Goal: Information Seeking & Learning: Compare options

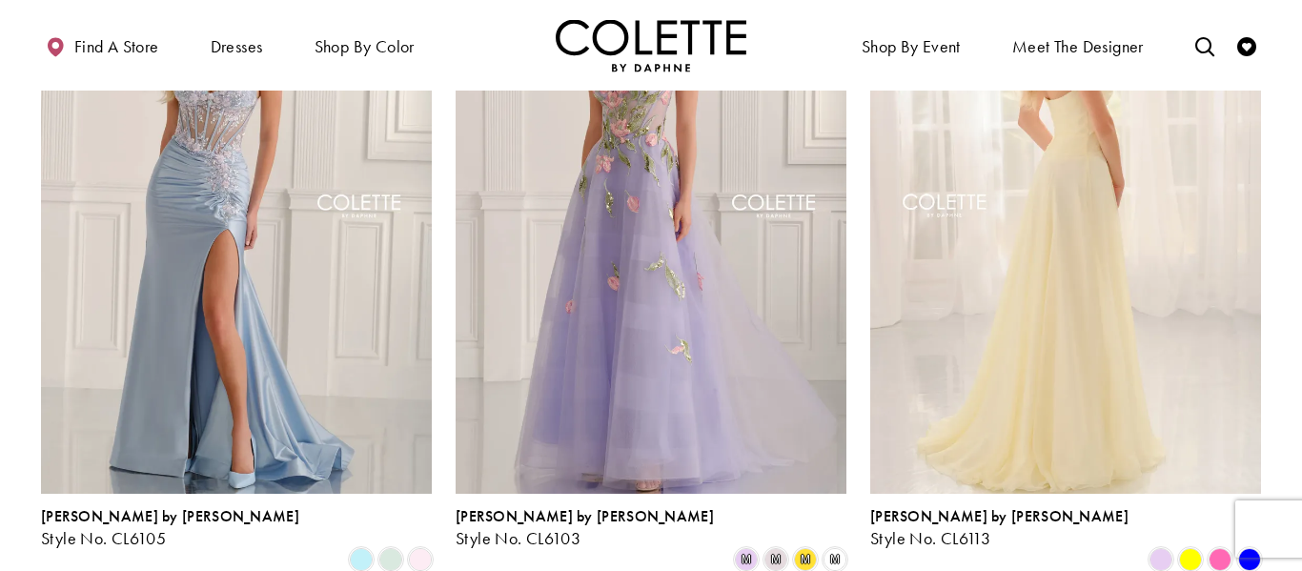
scroll to position [656, 0]
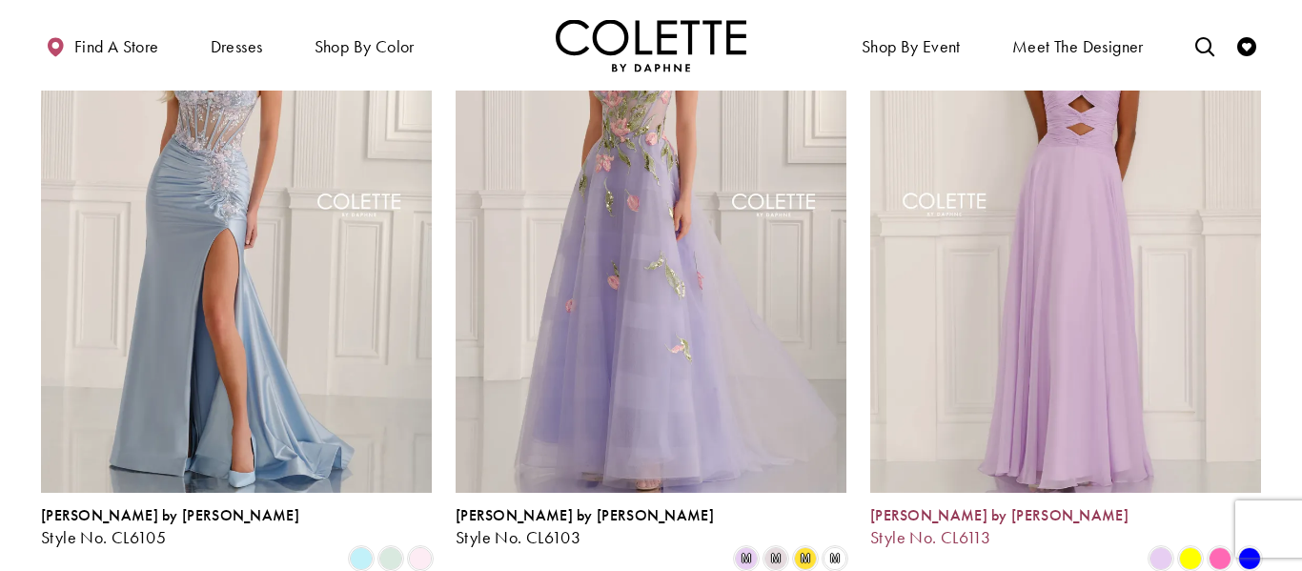
click at [937, 516] on span "[PERSON_NAME] by [PERSON_NAME]" at bounding box center [999, 515] width 258 height 20
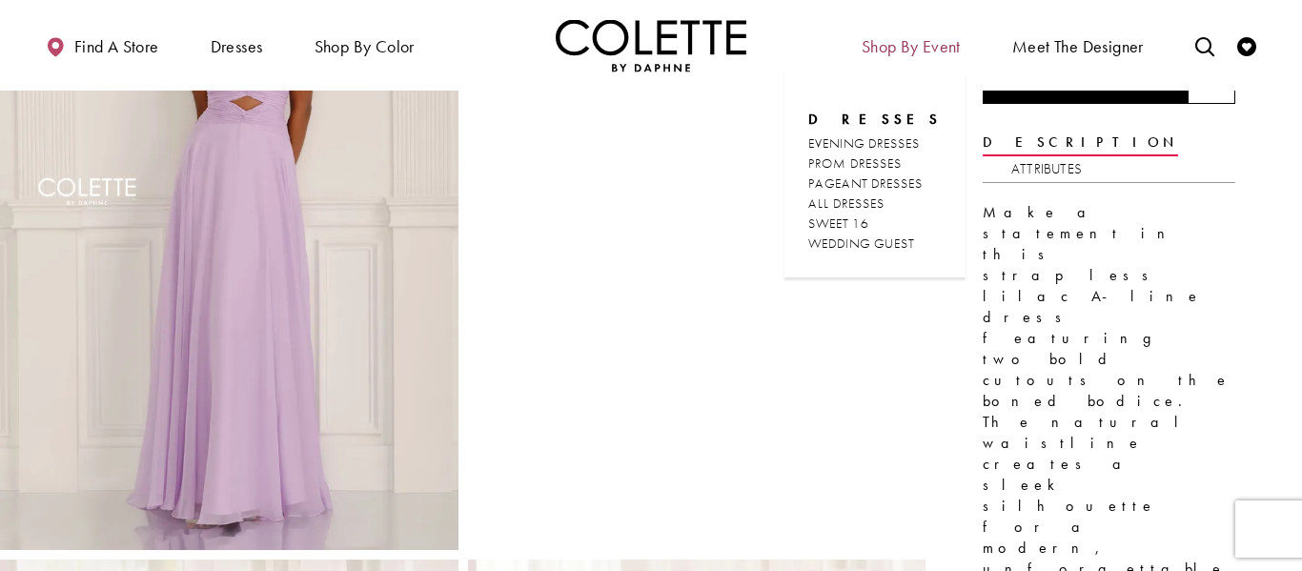
scroll to position [97, 0]
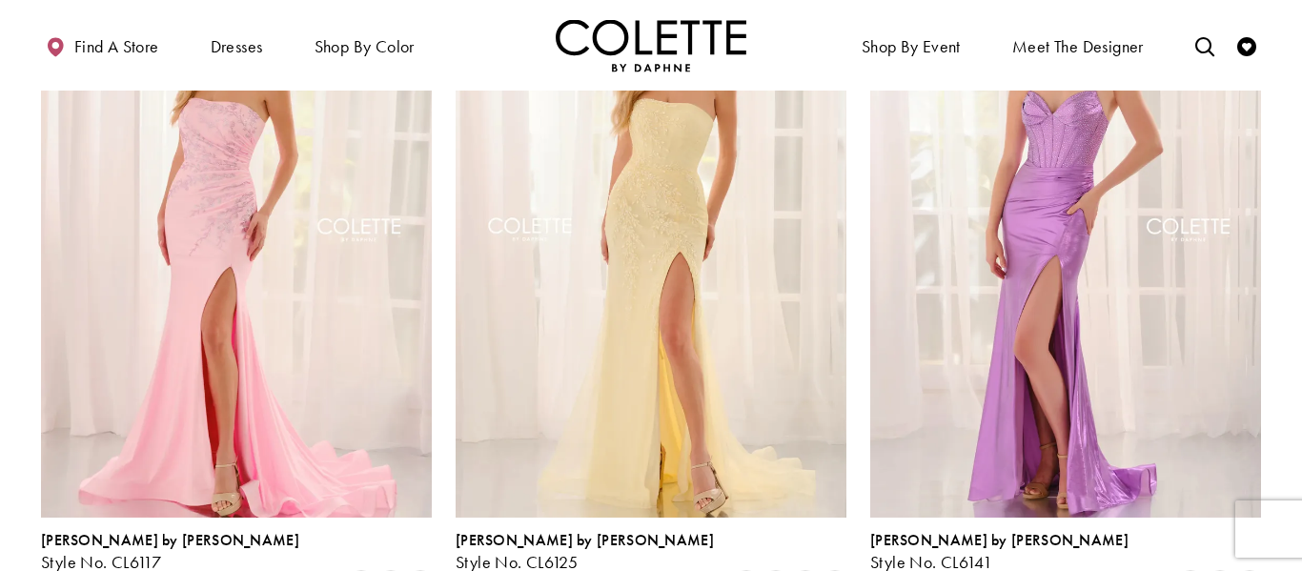
scroll to position [2757, 0]
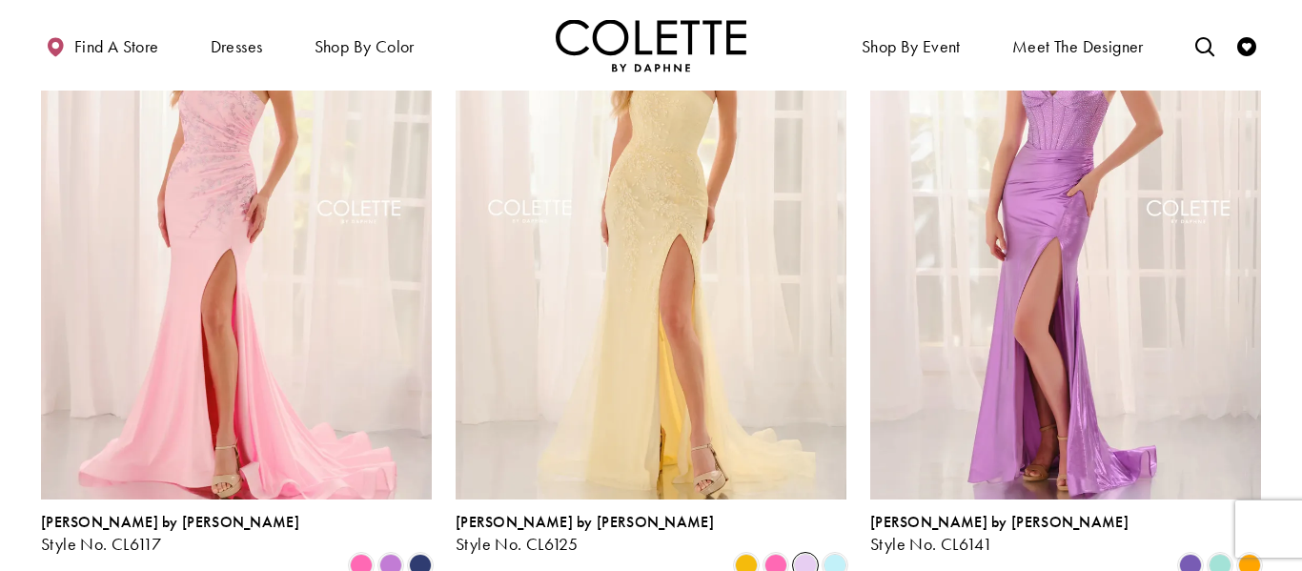
click at [804, 554] on span "Product List" at bounding box center [805, 565] width 23 height 23
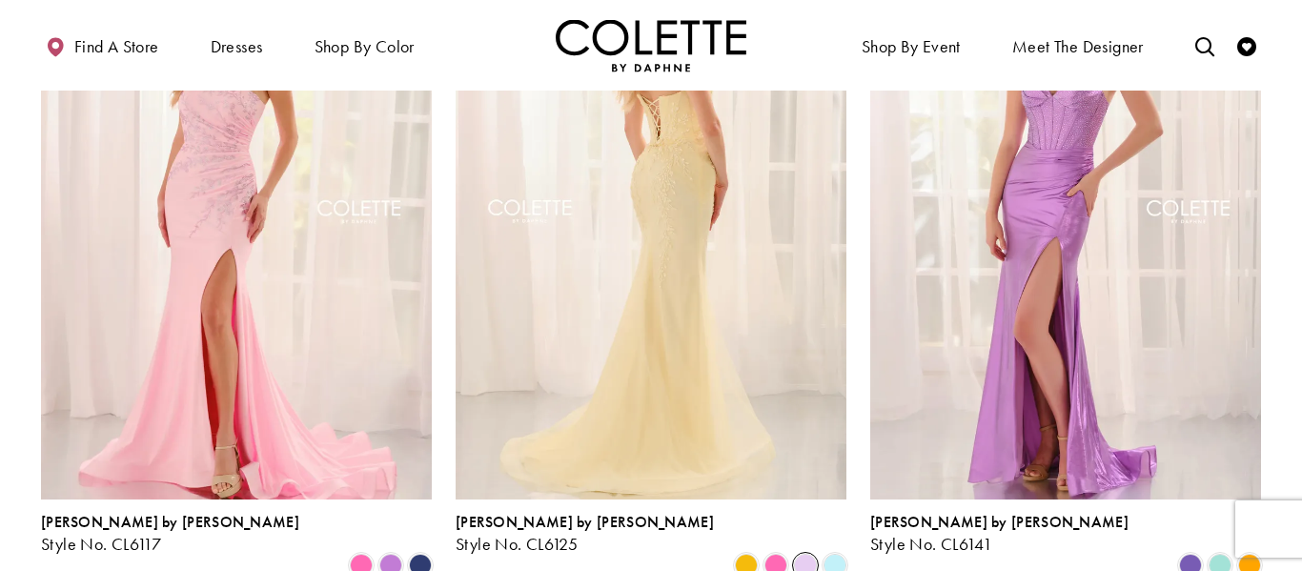
scroll to position [2687, 0]
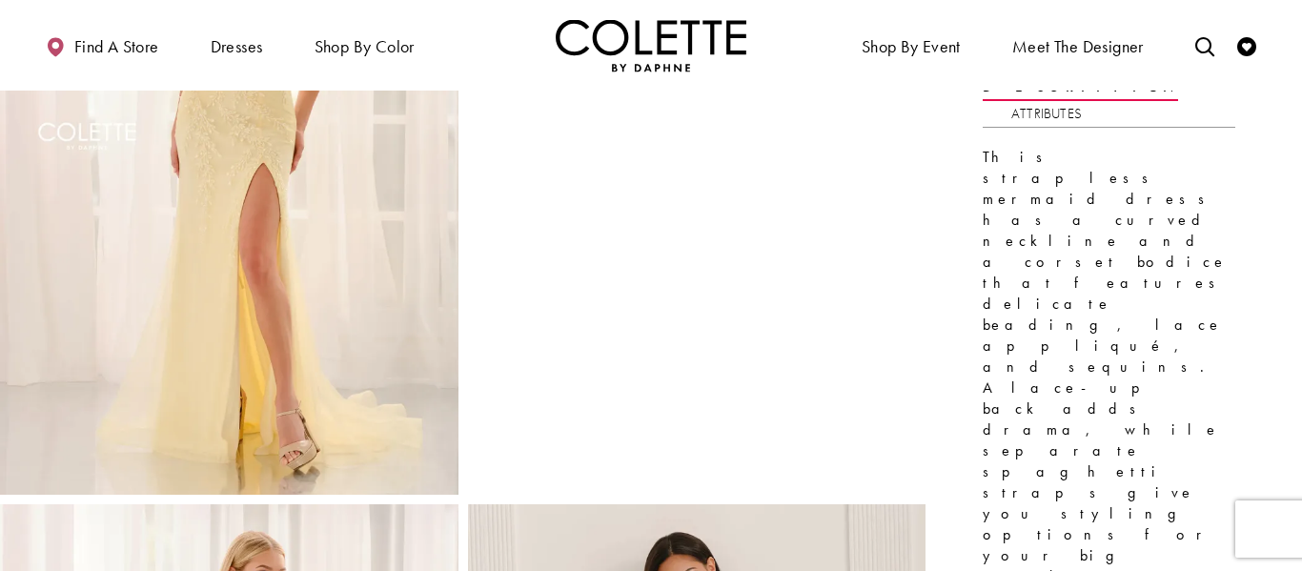
scroll to position [287, 0]
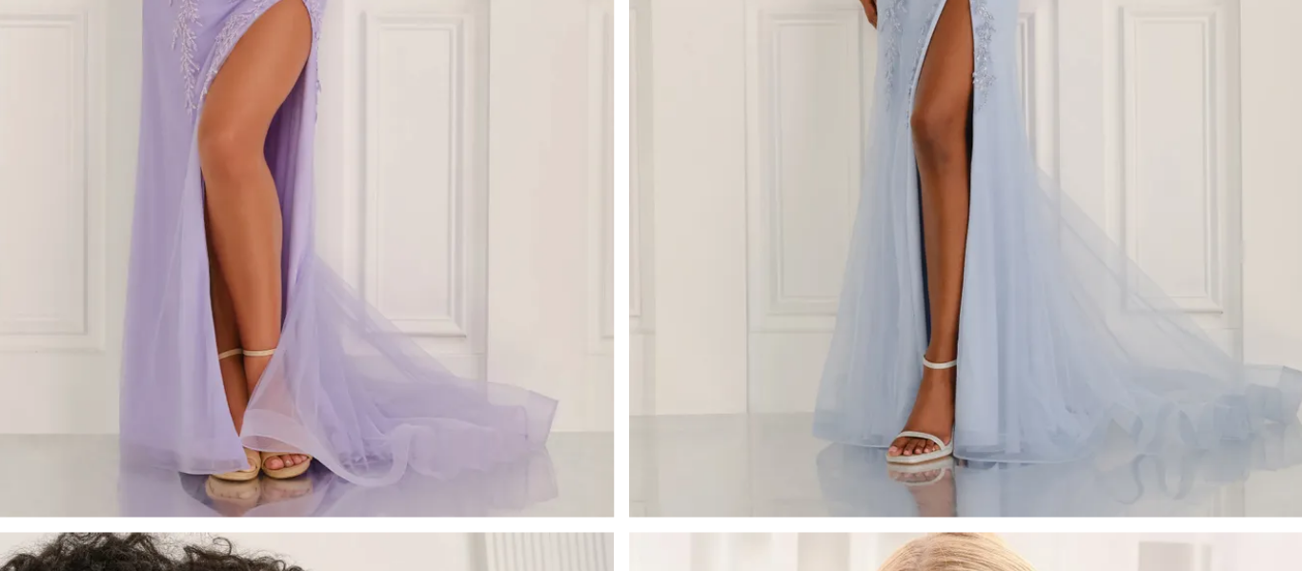
scroll to position [1633, 0]
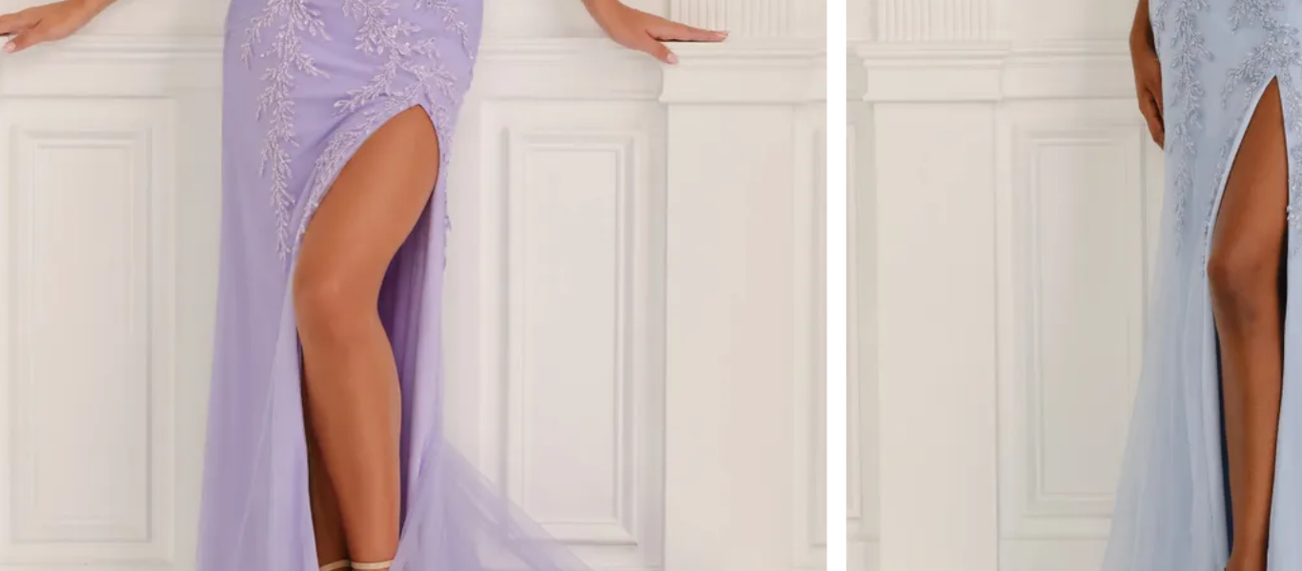
click at [226, 335] on img "Full size Style CL6125 Colette by Daphne #4 Lilac frontface vertical picture" at bounding box center [229, 194] width 458 height 687
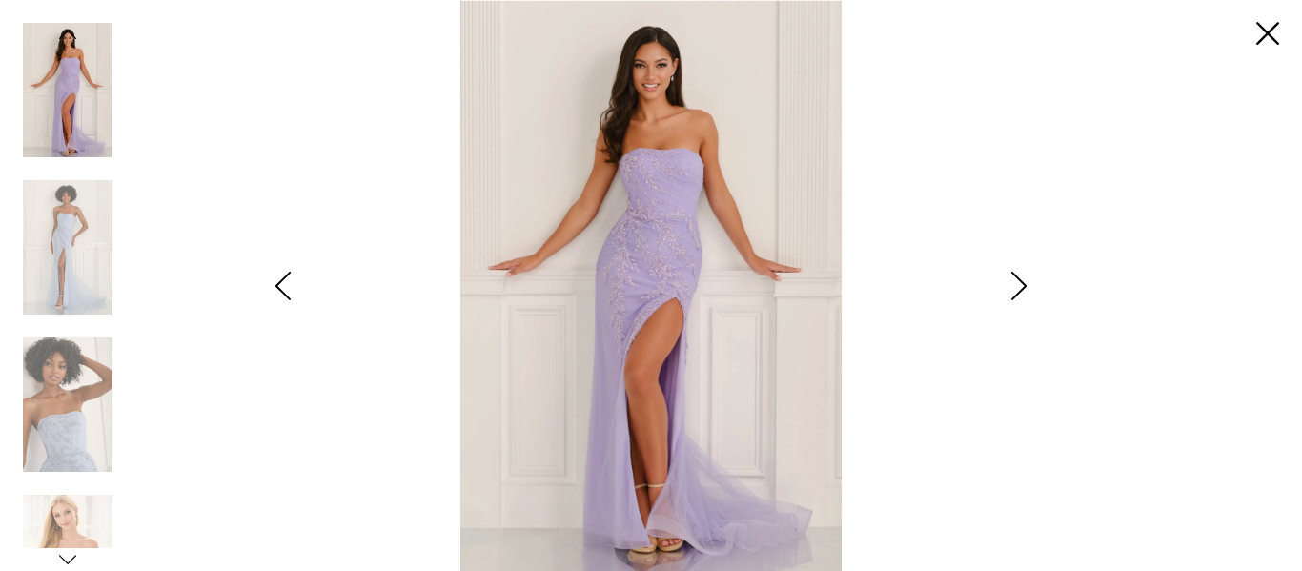
click at [67, 567] on icon "Style CL6125 Colette by Daphne Views dialog" at bounding box center [67, 559] width 17 height 17
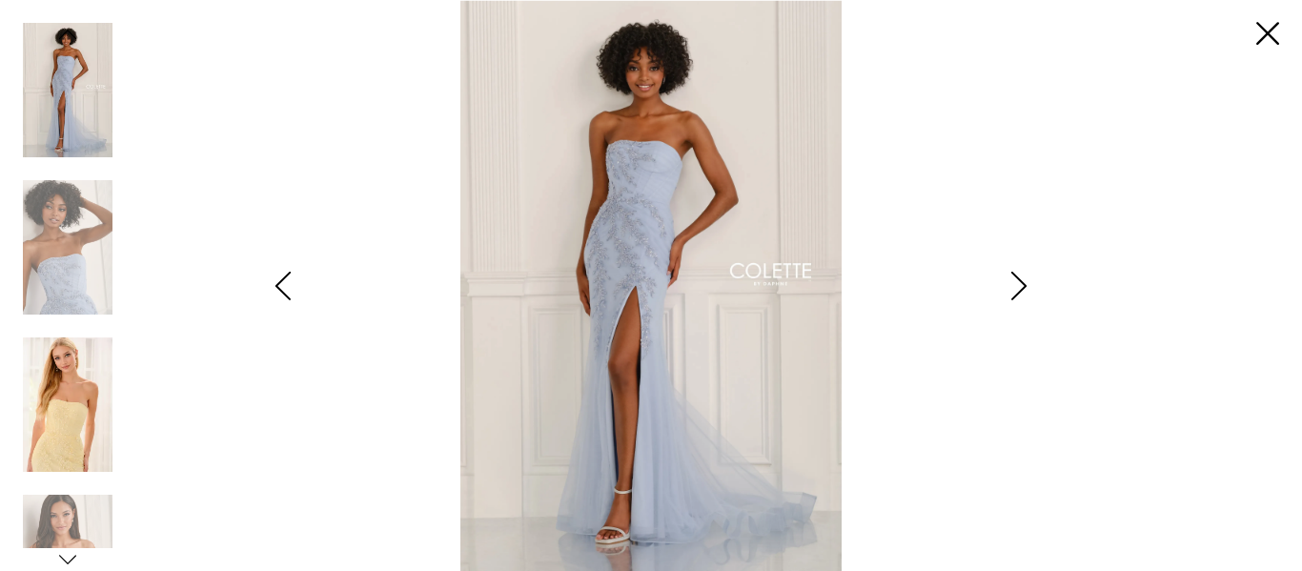
click at [82, 387] on img "Scroll List" at bounding box center [68, 404] width 90 height 134
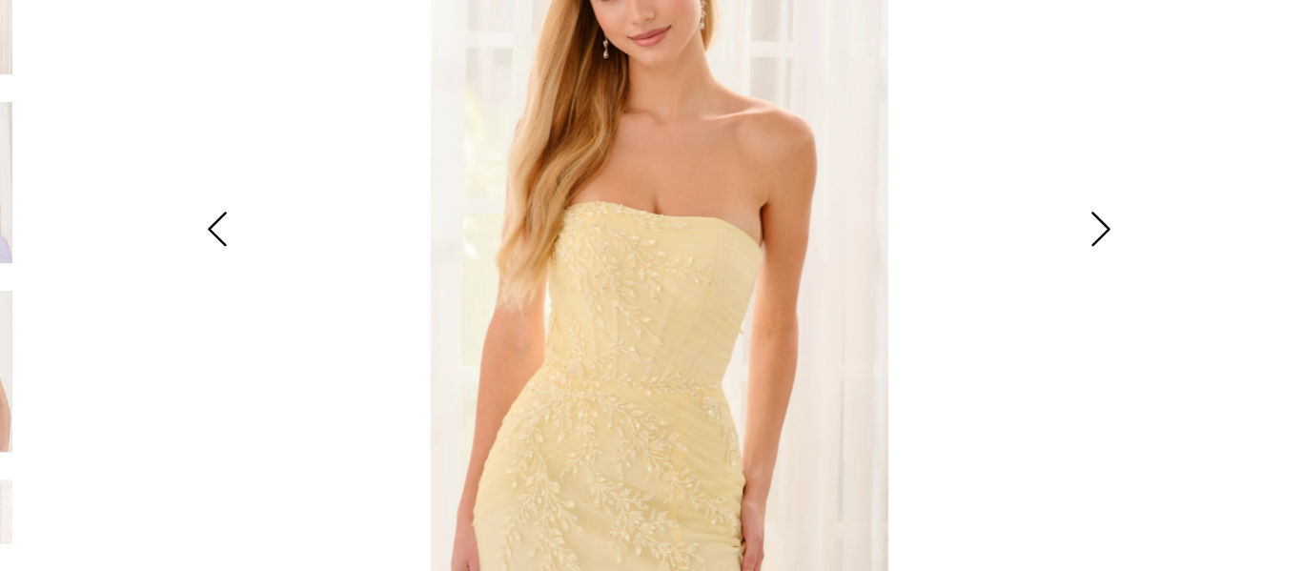
scroll to position [1632, 0]
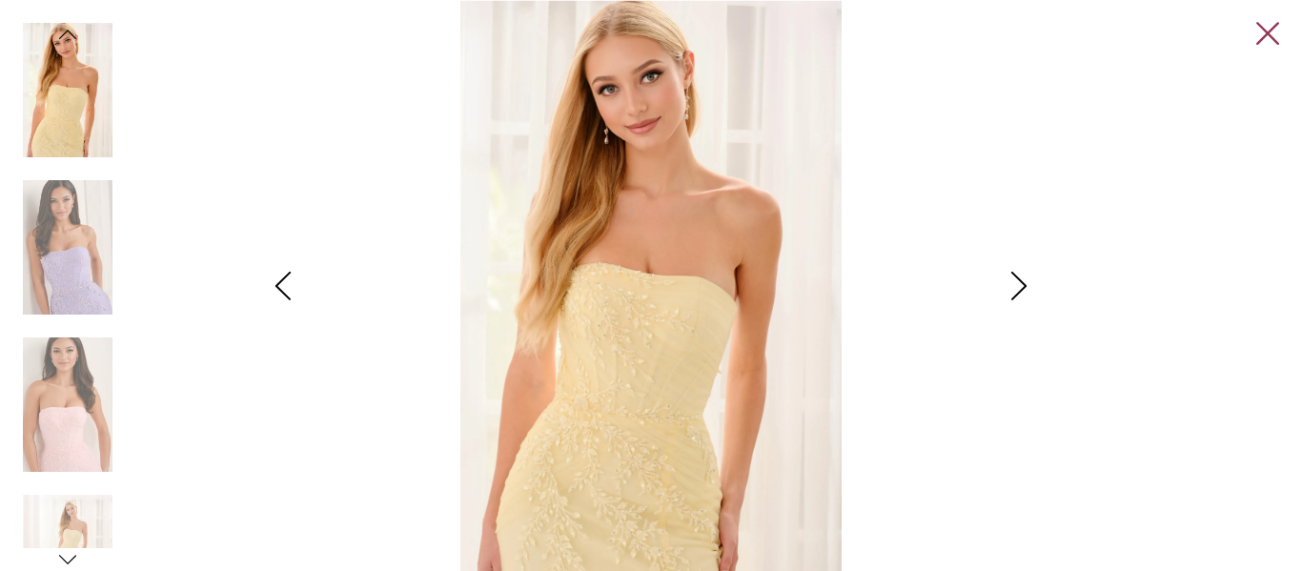
click at [1256, 36] on link "Close" at bounding box center [1267, 34] width 23 height 23
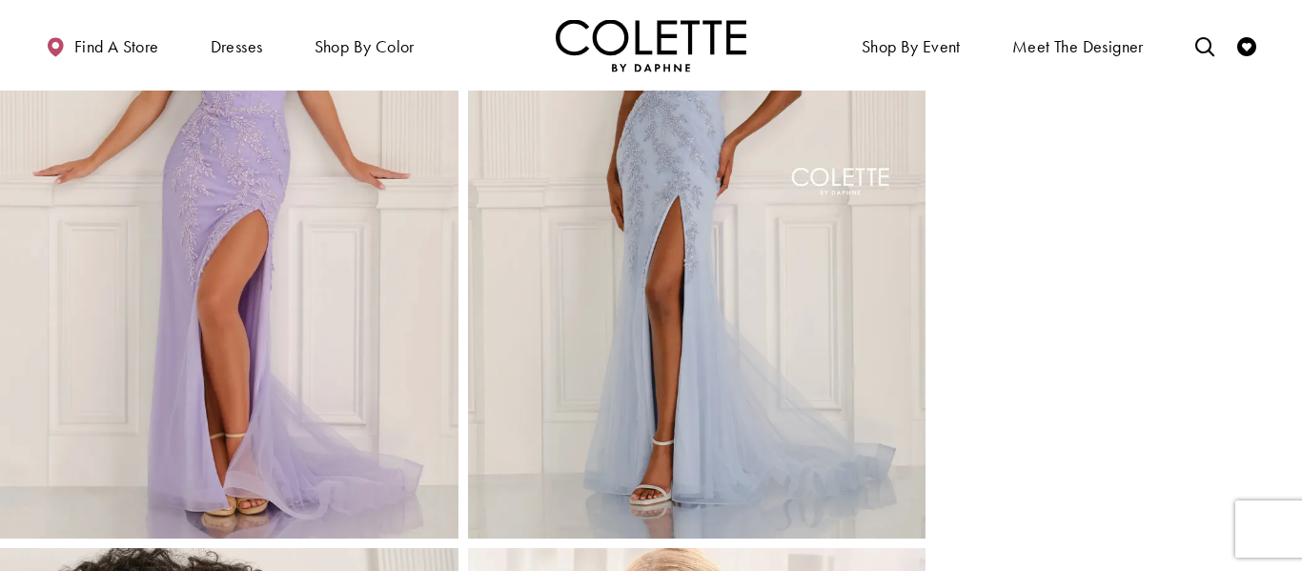
click at [670, 288] on img "Full size Style CL6125 Colette by Daphne #5 Light Blue frontface vertical pictu…" at bounding box center [697, 195] width 458 height 687
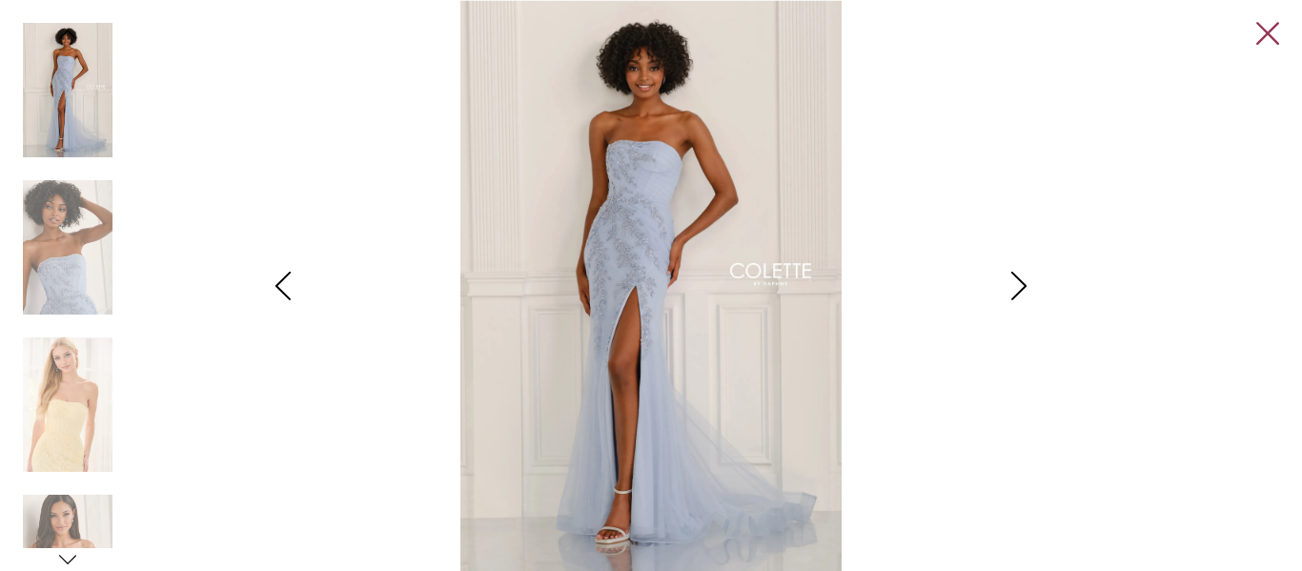
click at [1270, 30] on link "Close" at bounding box center [1267, 34] width 23 height 23
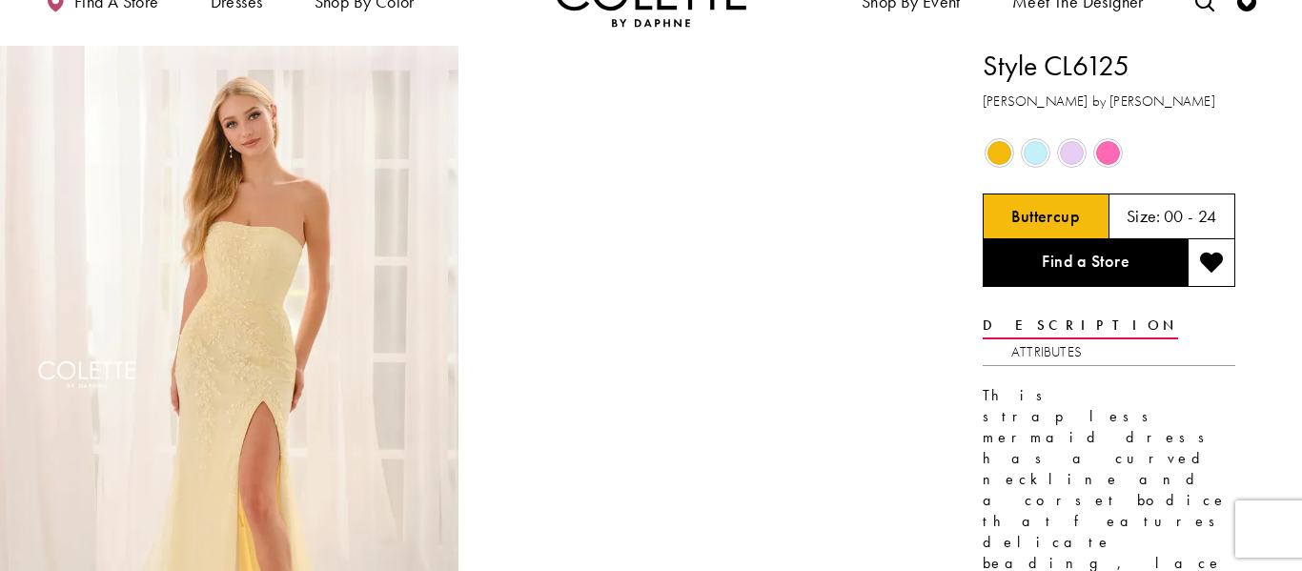
scroll to position [0, 0]
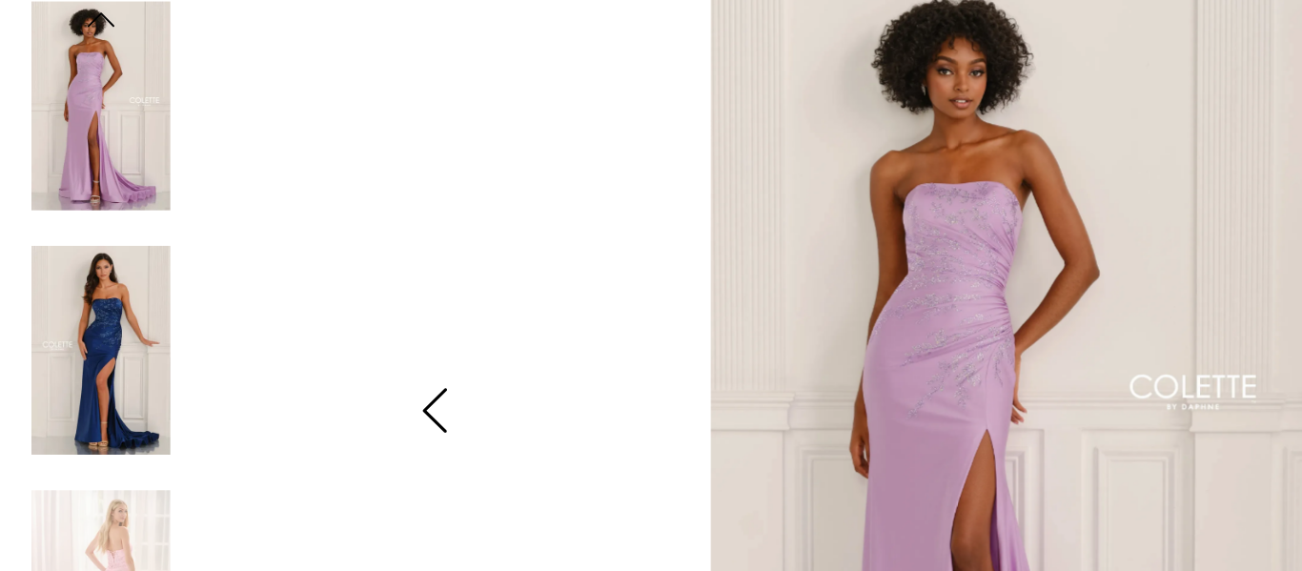
click at [87, 221] on img "Scroll List" at bounding box center [68, 247] width 90 height 134
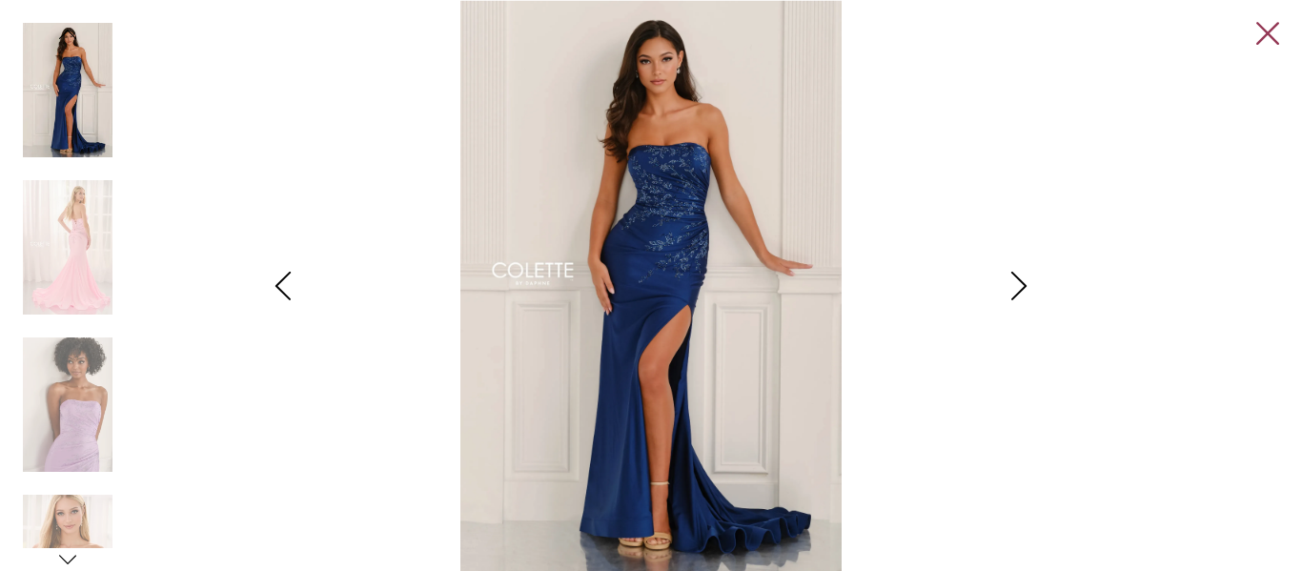
click at [1267, 31] on link "Close" at bounding box center [1267, 34] width 23 height 23
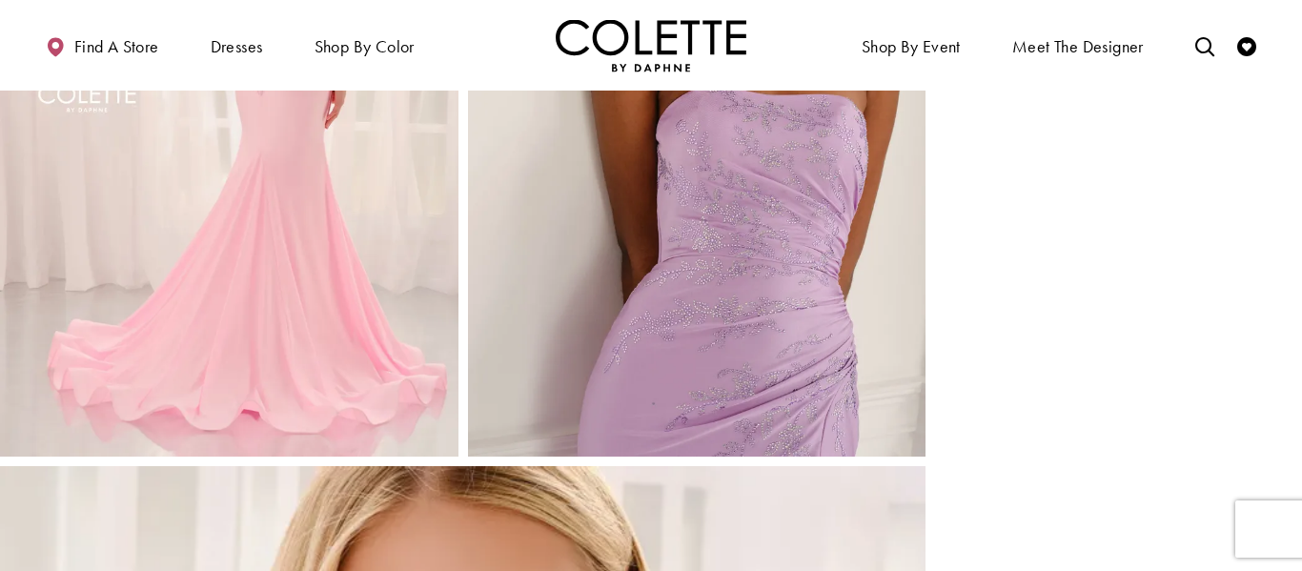
scroll to position [1715, 0]
click at [376, 315] on img "Full size Style CL6117 Colette by Daphne #4 default Pink backface vertical pict…" at bounding box center [229, 112] width 458 height 687
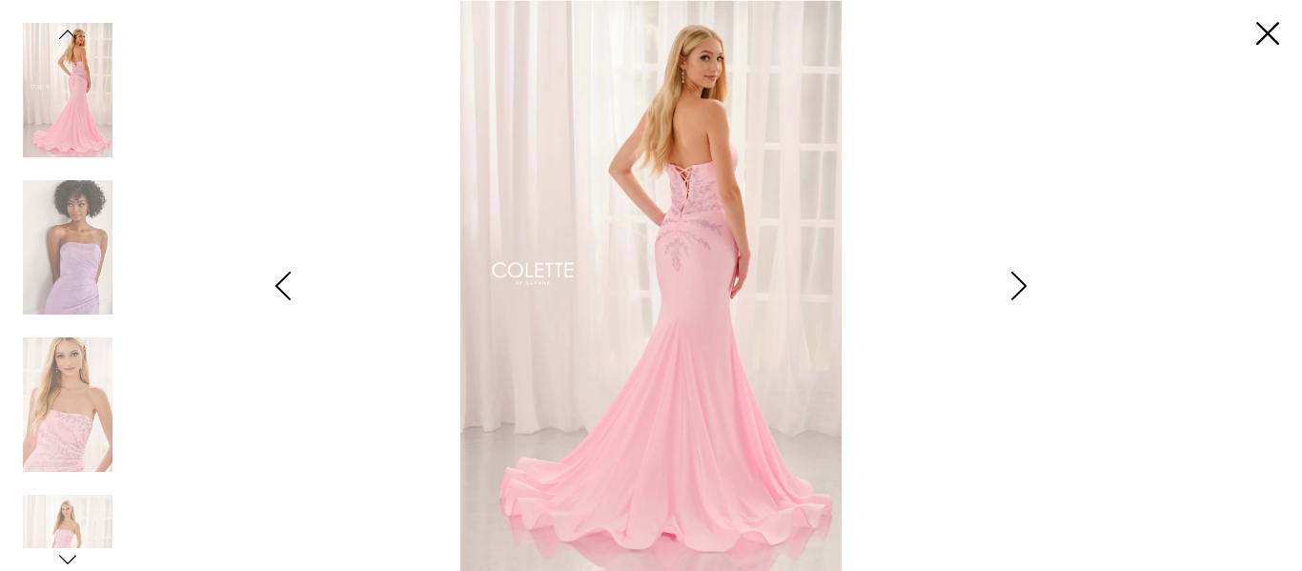
click at [707, 351] on img "Scroll List" at bounding box center [651, 285] width 688 height 571
click at [1251, 46] on div "Pause autoplay Previous Slide Next Slide 0 1 2 3 4 5 6" at bounding box center [651, 285] width 1256 height 571
click at [1272, 34] on link "Close" at bounding box center [1267, 34] width 23 height 23
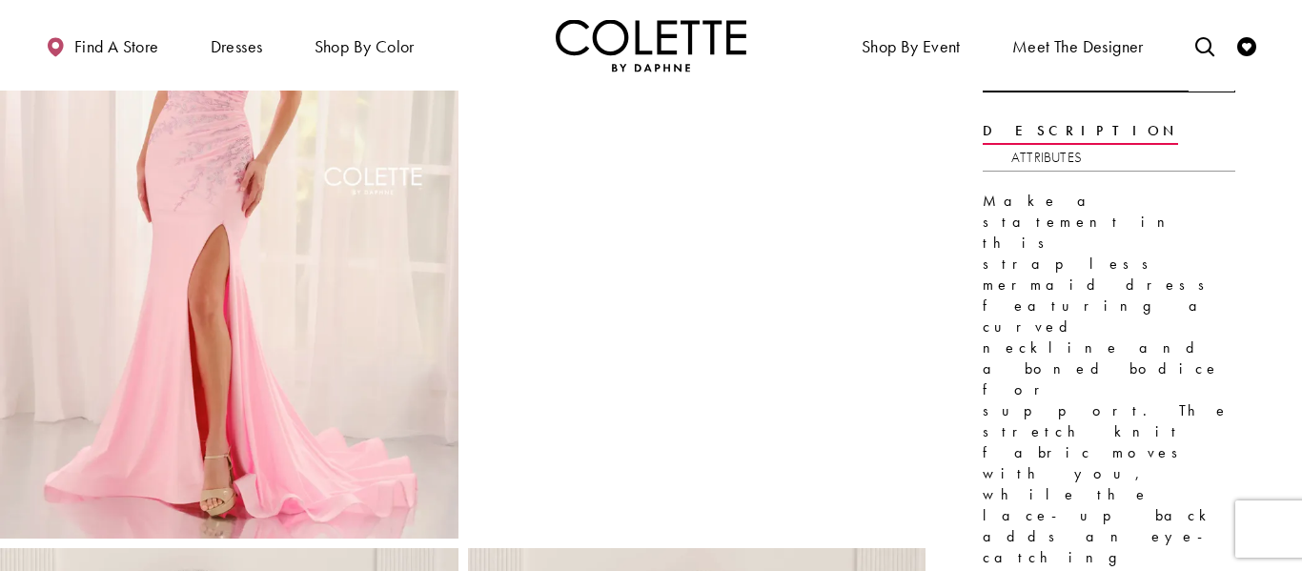
scroll to position [240, 0]
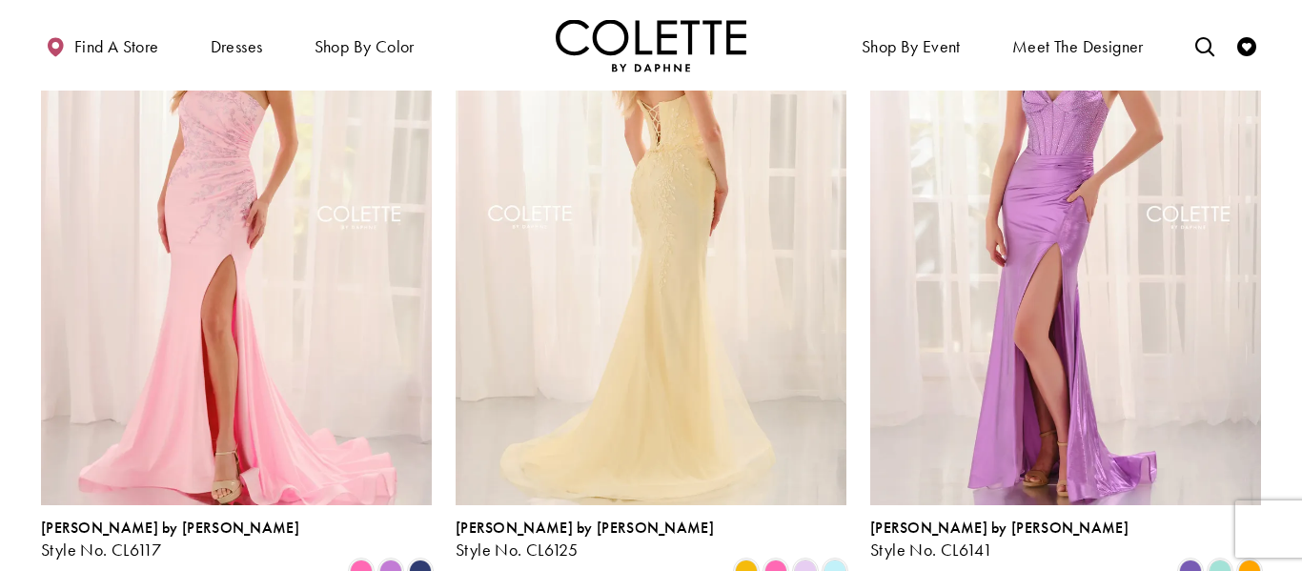
scroll to position [2716, 0]
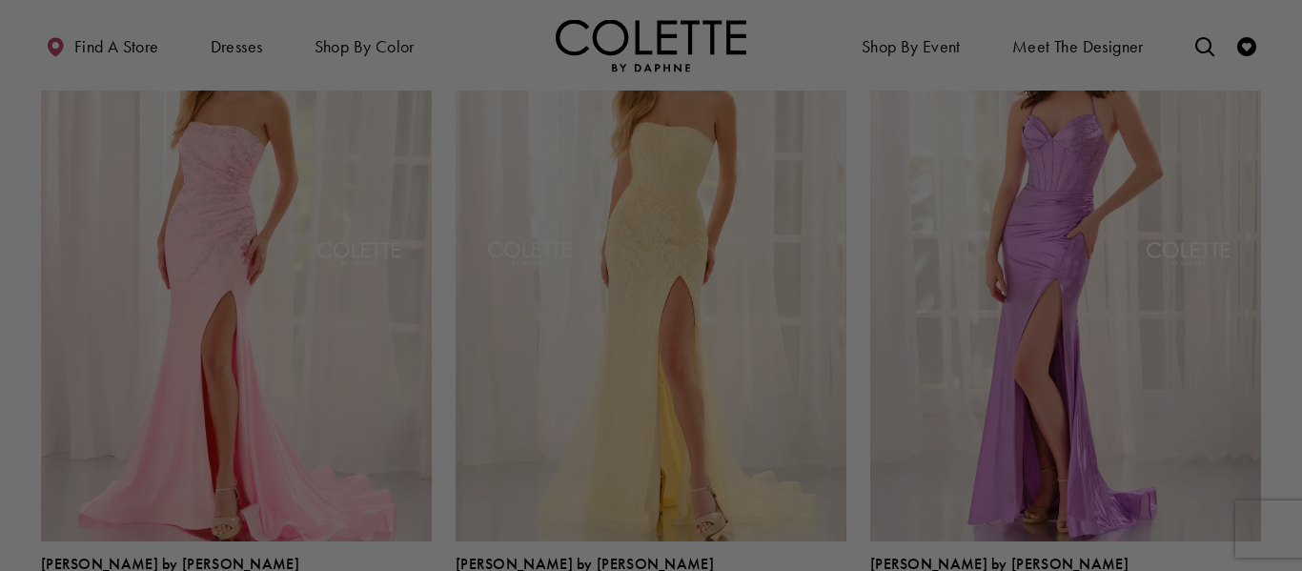
click at [1122, 318] on div at bounding box center [657, 288] width 1315 height 577
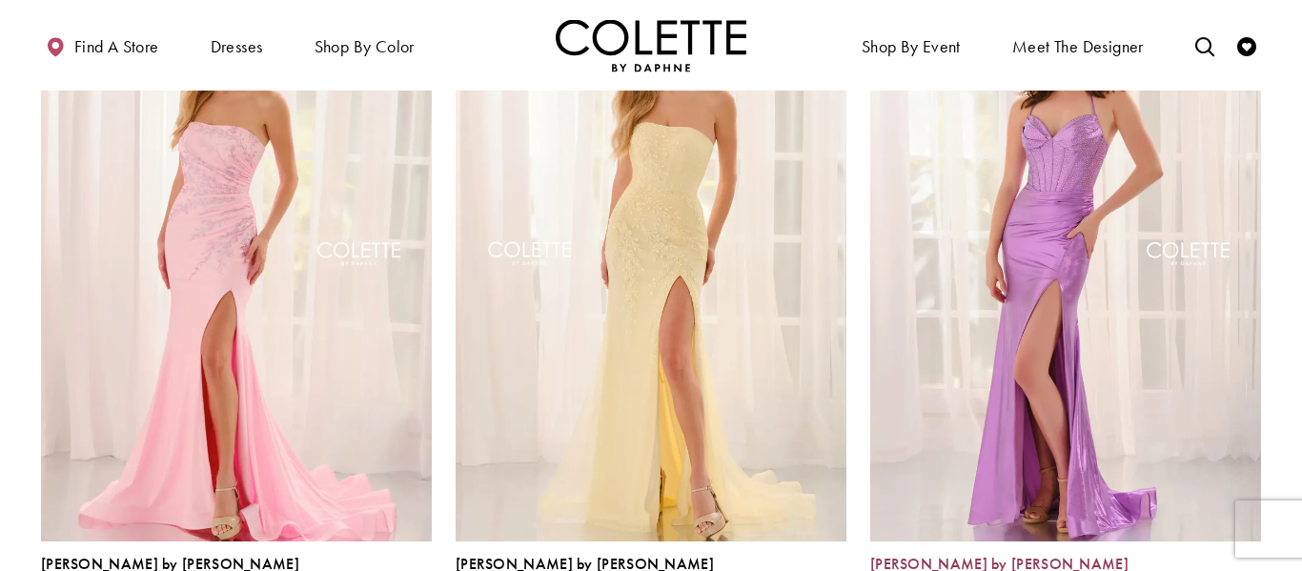
click at [925, 554] on span "[PERSON_NAME] by [PERSON_NAME]" at bounding box center [999, 564] width 258 height 20
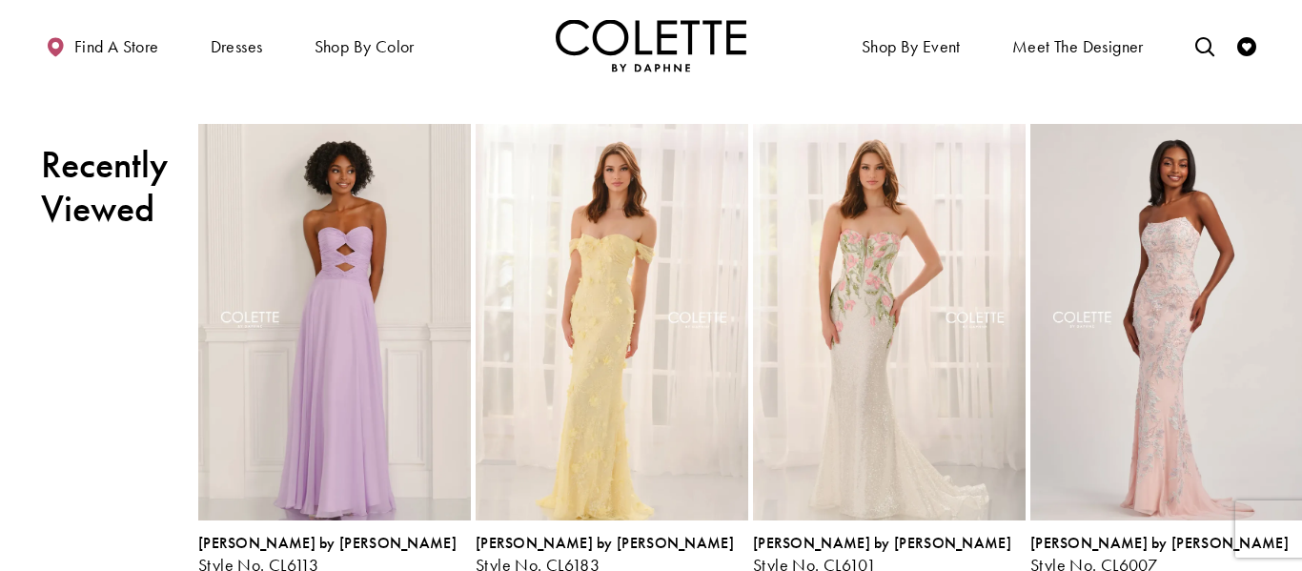
scroll to position [3518, 0]
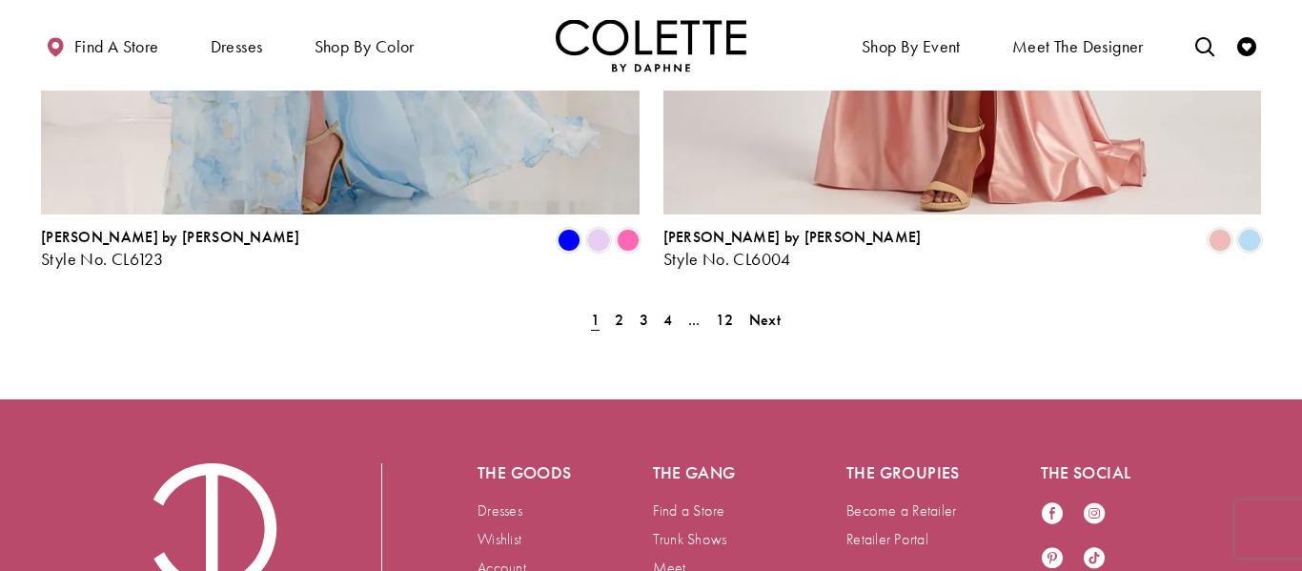
scroll to position [4050, 0]
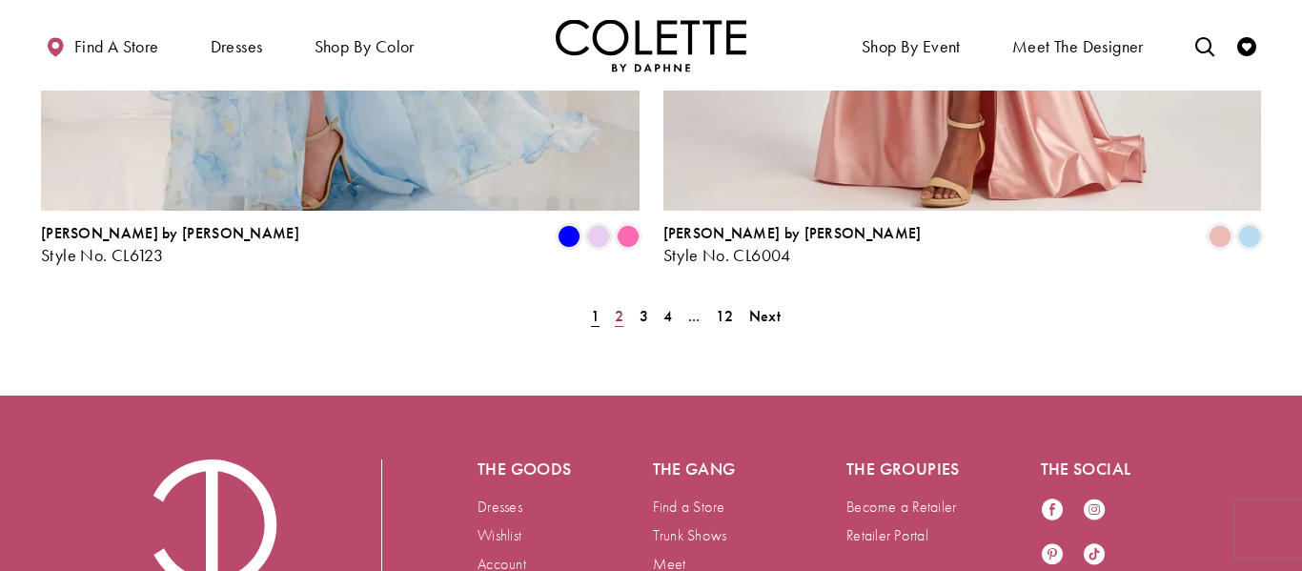
click at [620, 306] on span "2" at bounding box center [619, 316] width 9 height 20
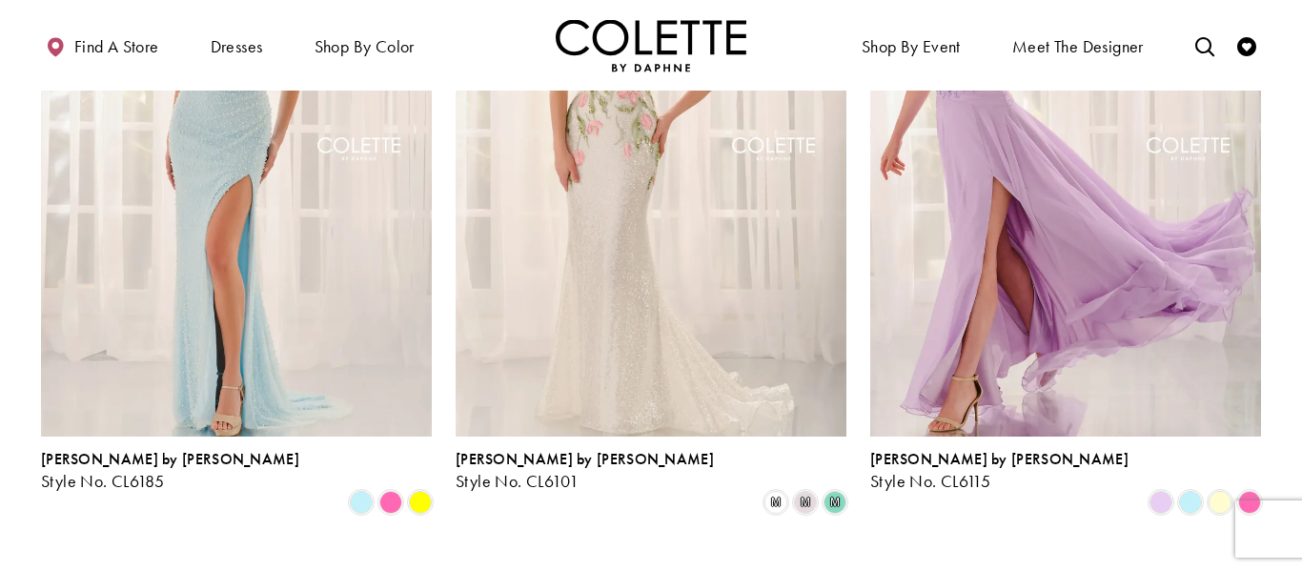
scroll to position [709, 0]
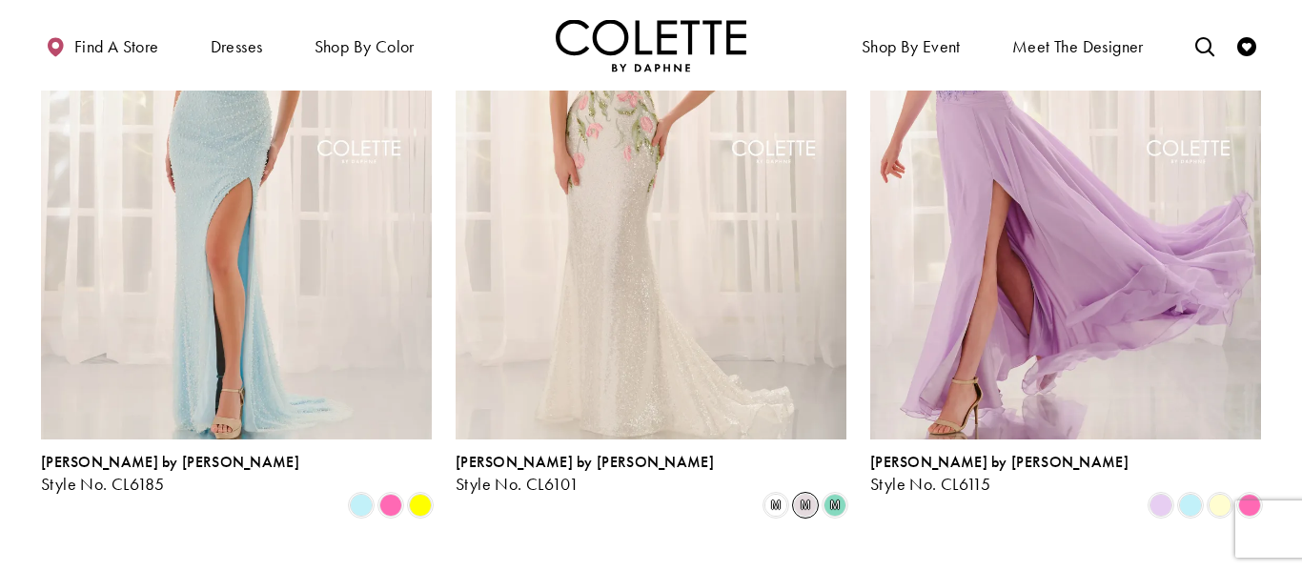
click at [806, 494] on span "m" at bounding box center [805, 505] width 23 height 23
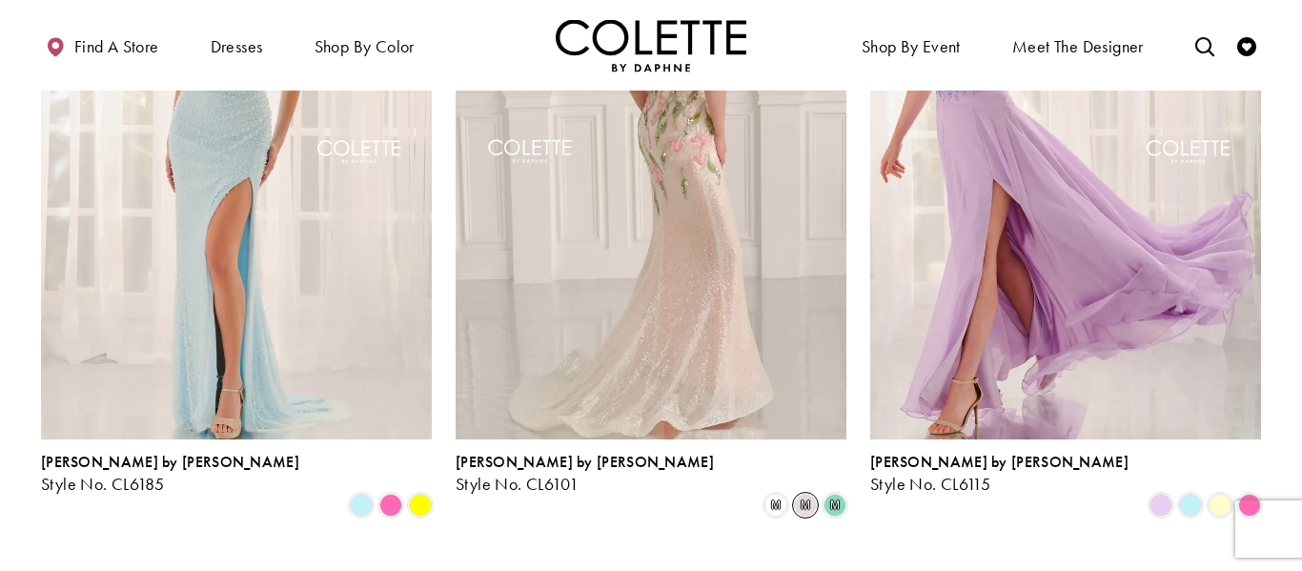
click at [730, 365] on img "Visit Colette by Daphne Style No. CL6101 Page" at bounding box center [651, 154] width 391 height 568
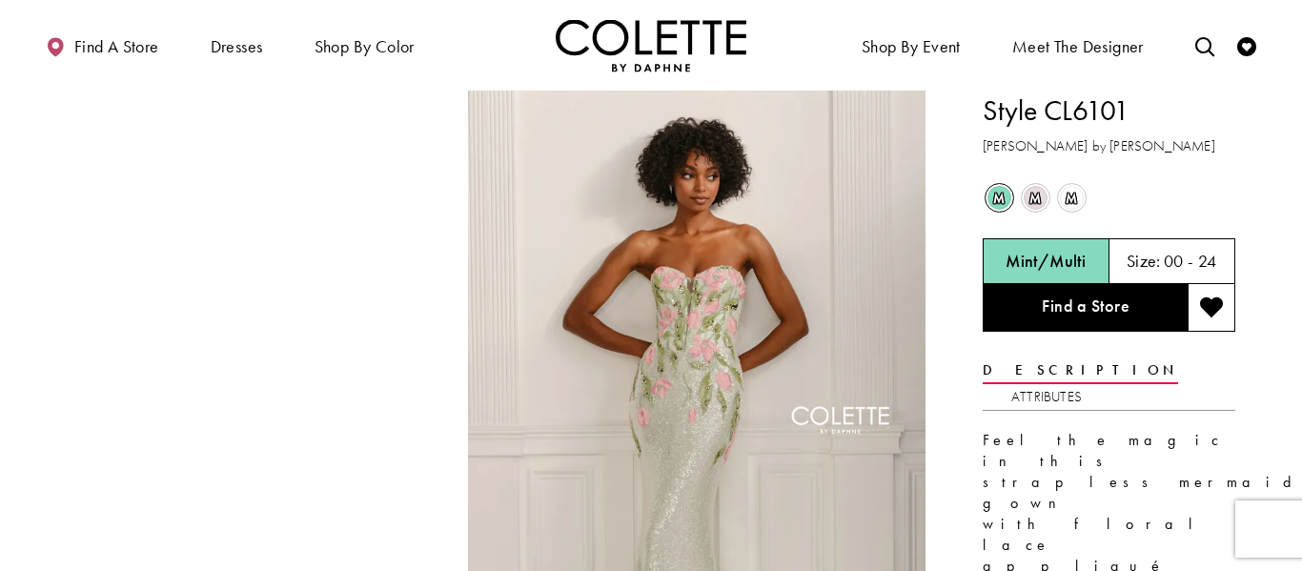
click at [1036, 196] on span "m" at bounding box center [1036, 198] width 24 height 24
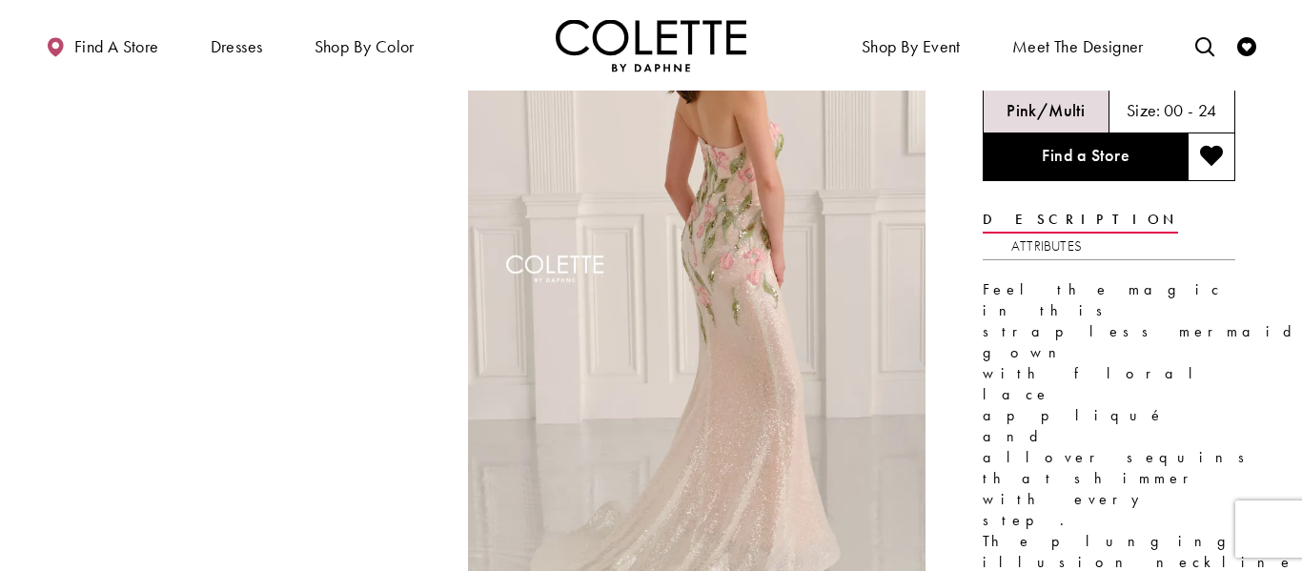
scroll to position [149, 0]
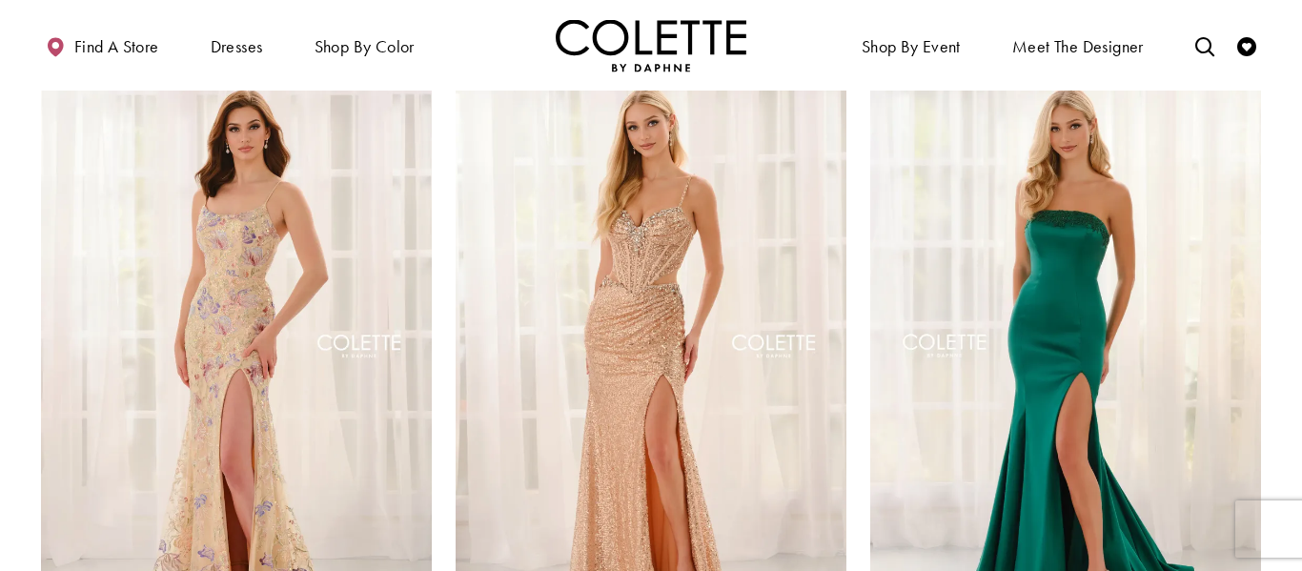
scroll to position [2627, 0]
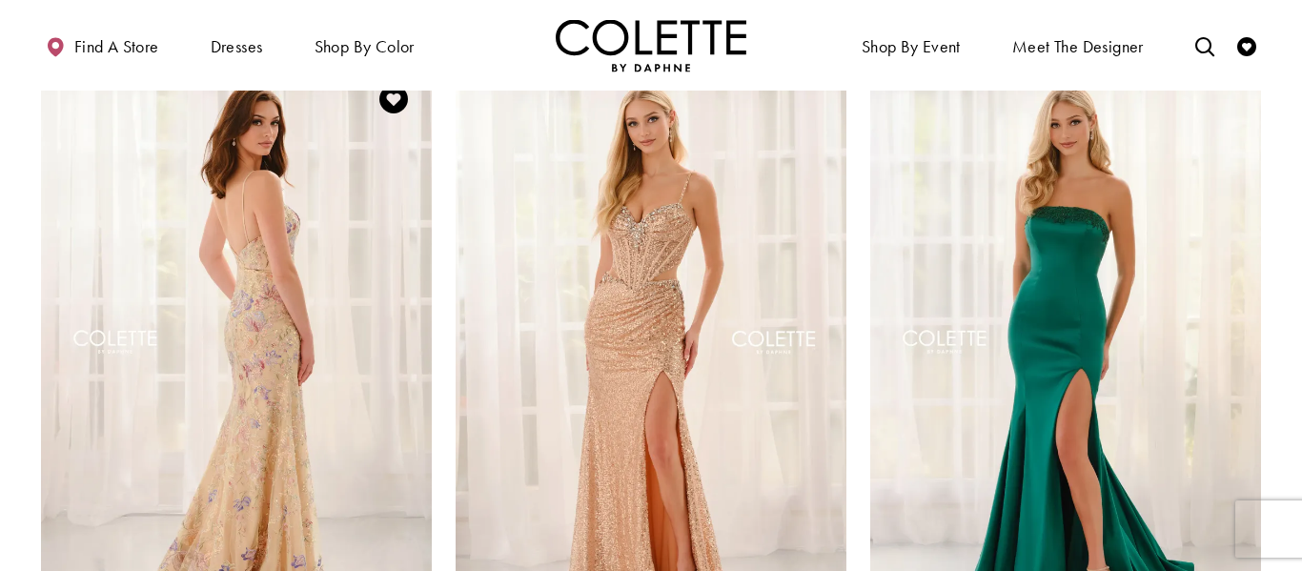
click at [384, 411] on img "Visit Colette by Daphne Style No. CL6143 Page" at bounding box center [236, 345] width 391 height 568
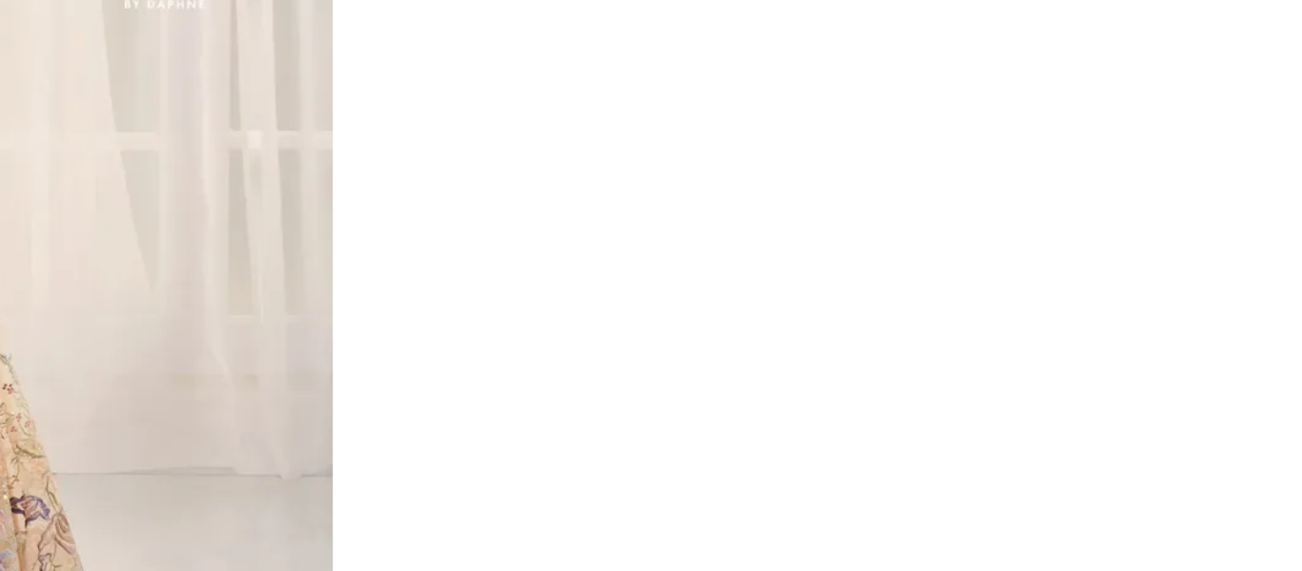
scroll to position [146, 0]
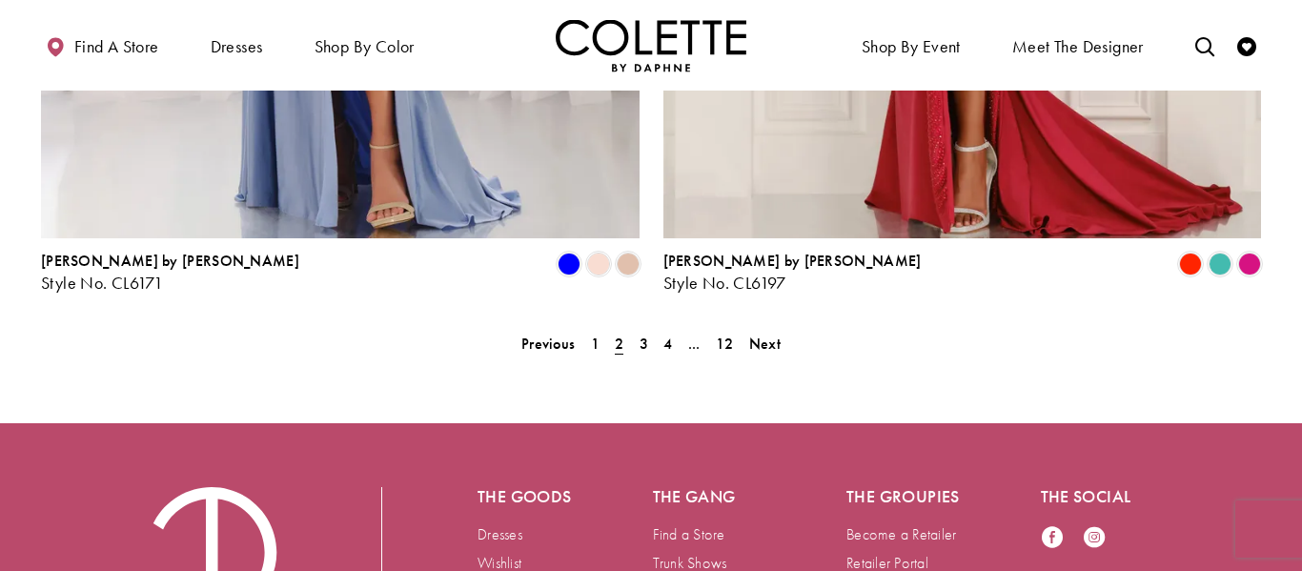
scroll to position [4025, 0]
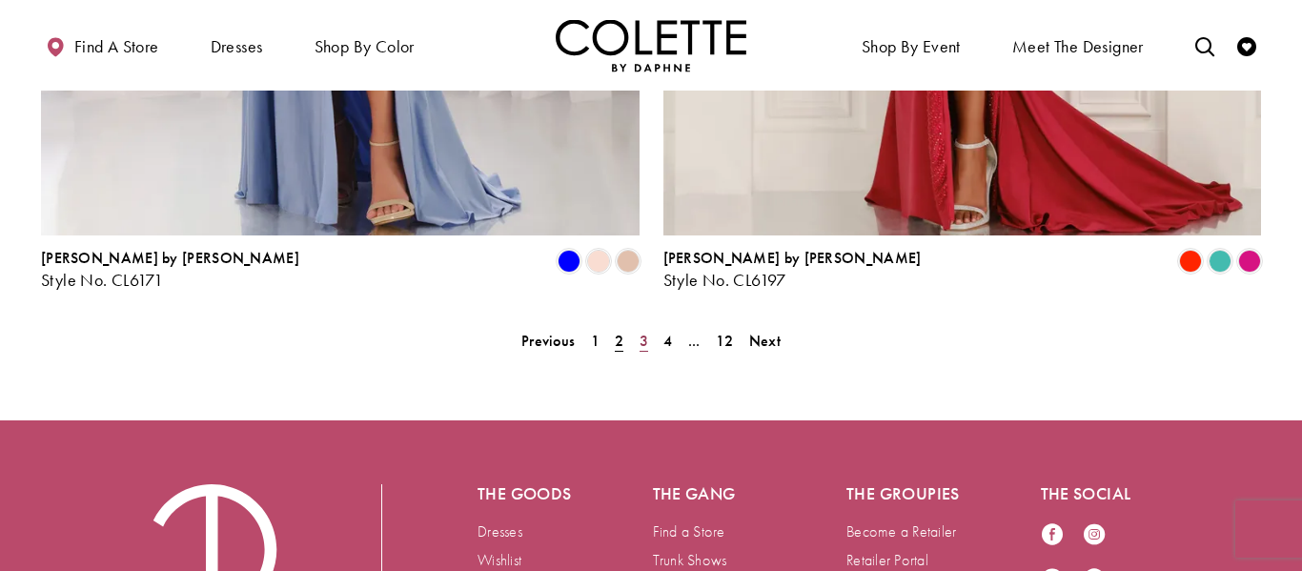
click at [636, 327] on link "3" at bounding box center [644, 341] width 20 height 28
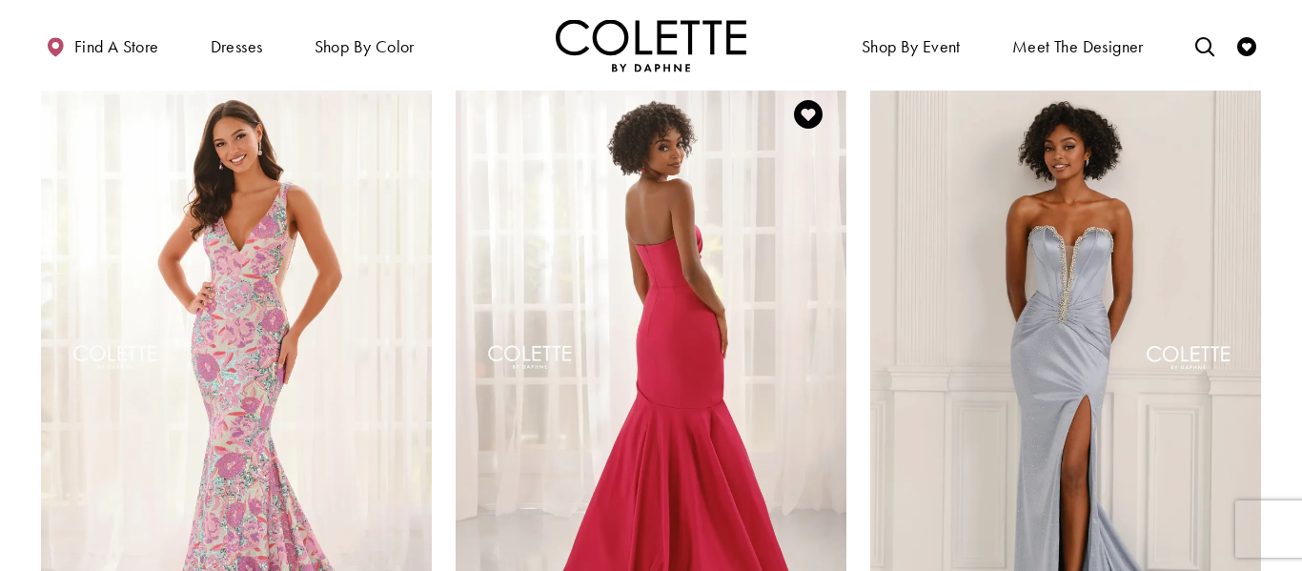
scroll to position [2609, 0]
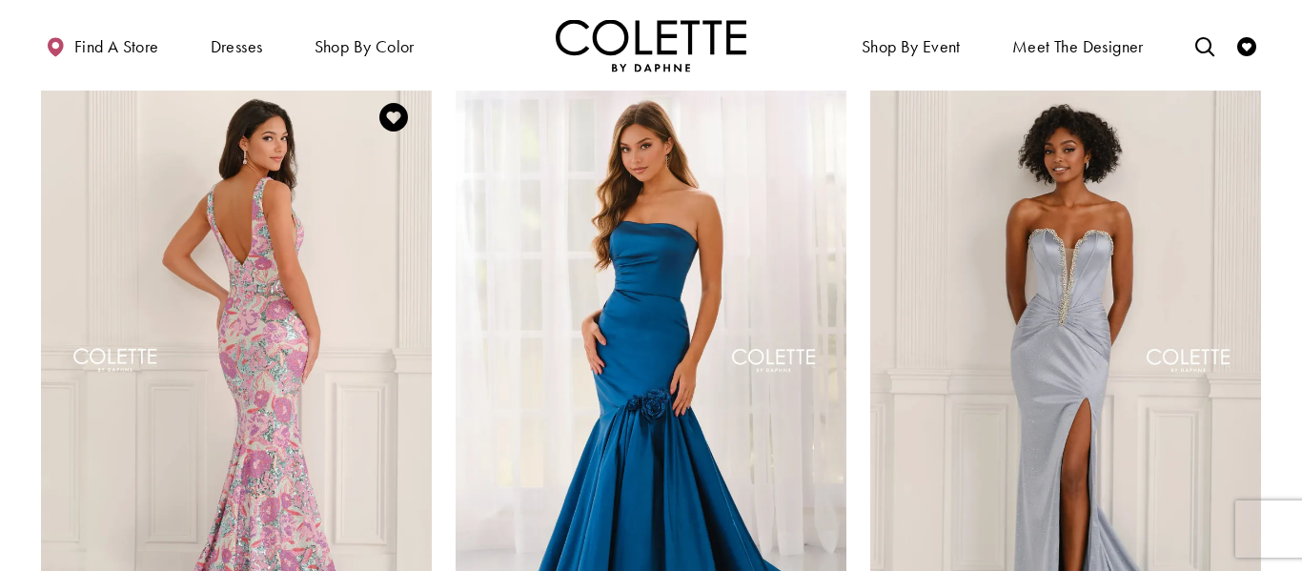
click at [290, 293] on img "Visit Colette by Daphne Style No. CL6209 Page" at bounding box center [236, 363] width 391 height 568
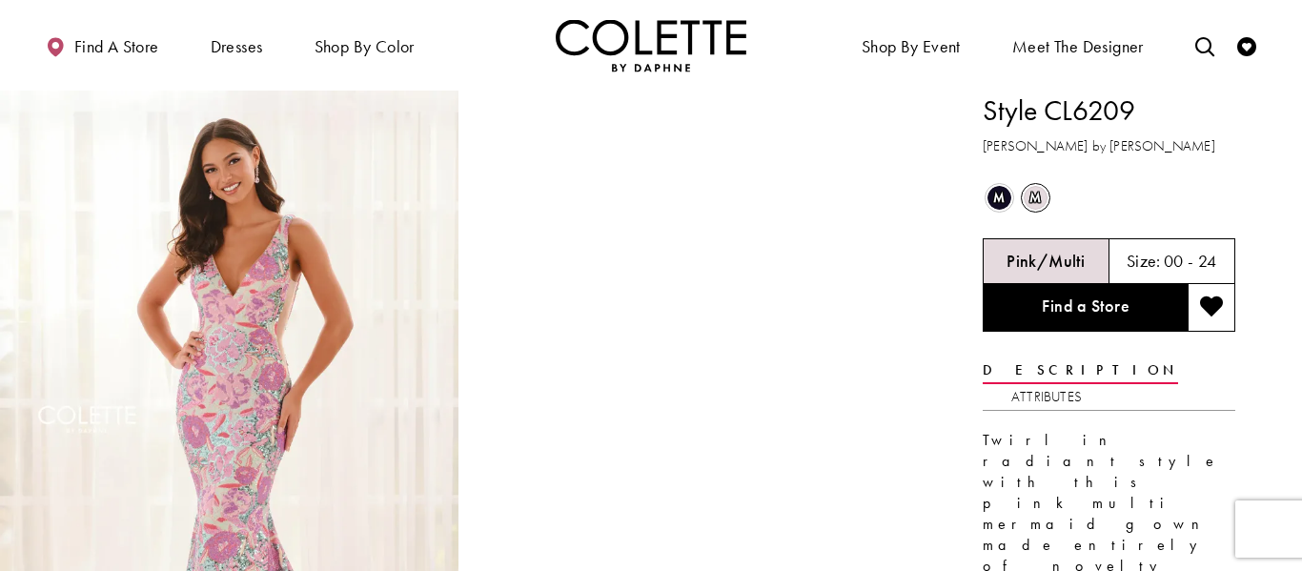
scroll to position [151, 0]
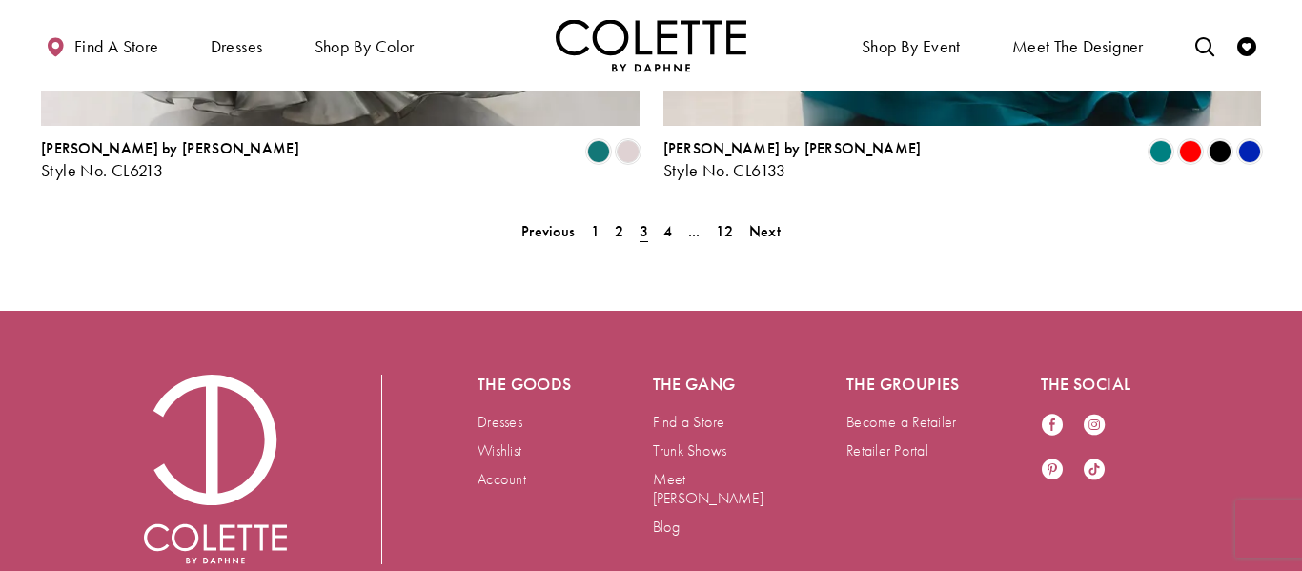
scroll to position [4135, 0]
click at [663, 221] on span "4" at bounding box center [667, 231] width 9 height 20
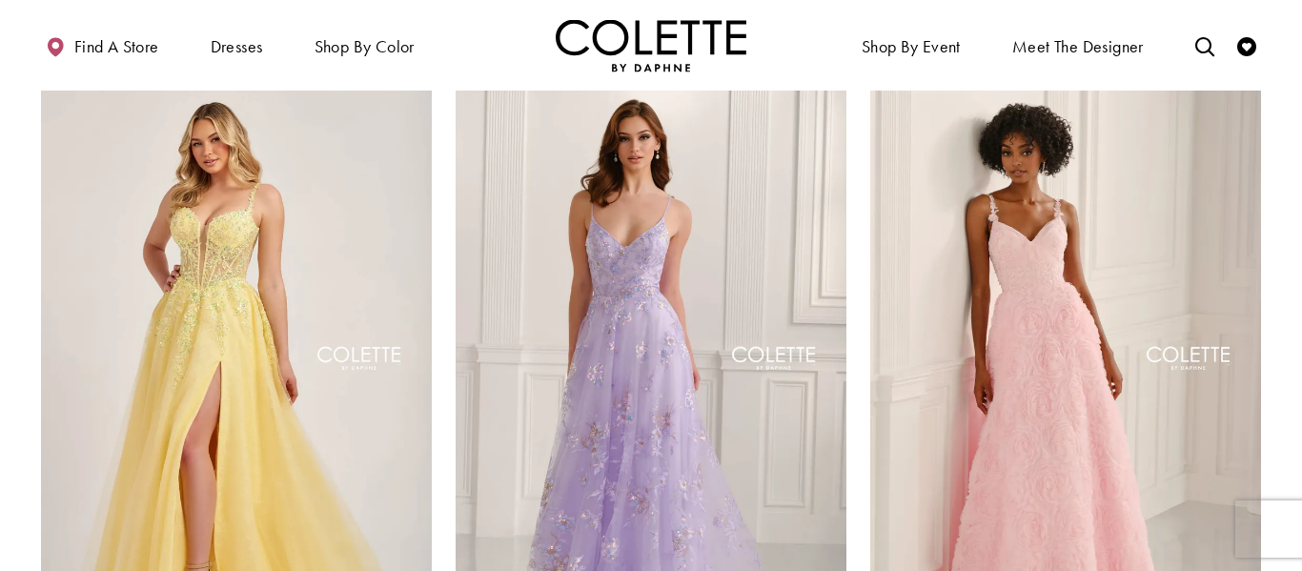
scroll to position [1205, 0]
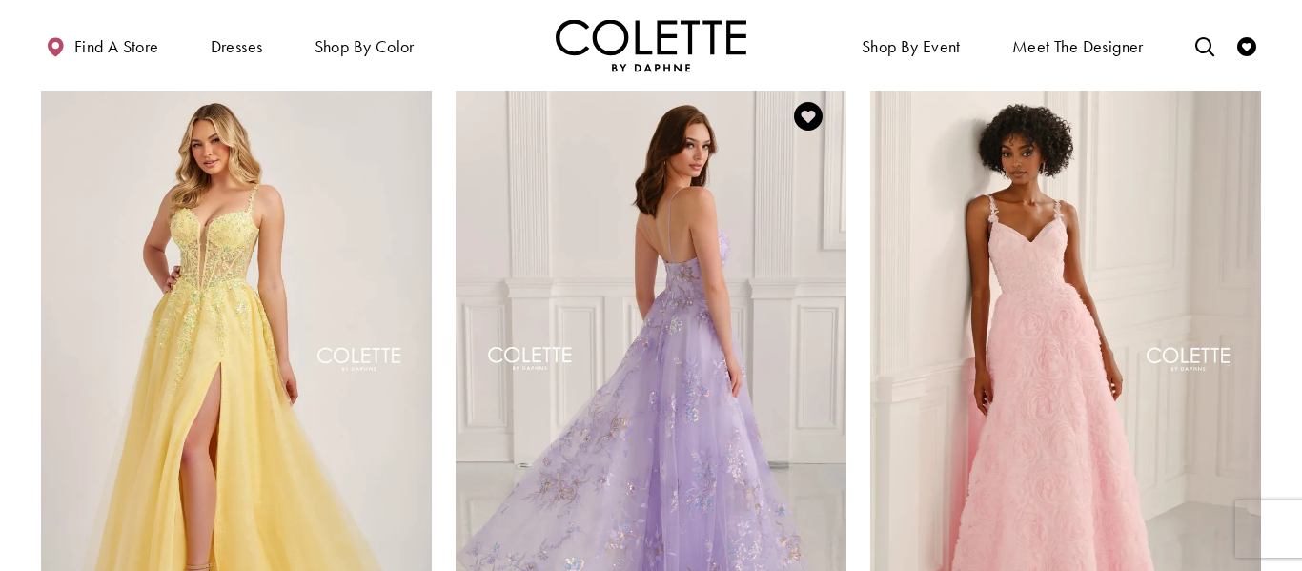
click at [596, 399] on img "Visit Colette by Daphne Style No. CL6109 Page" at bounding box center [651, 362] width 391 height 568
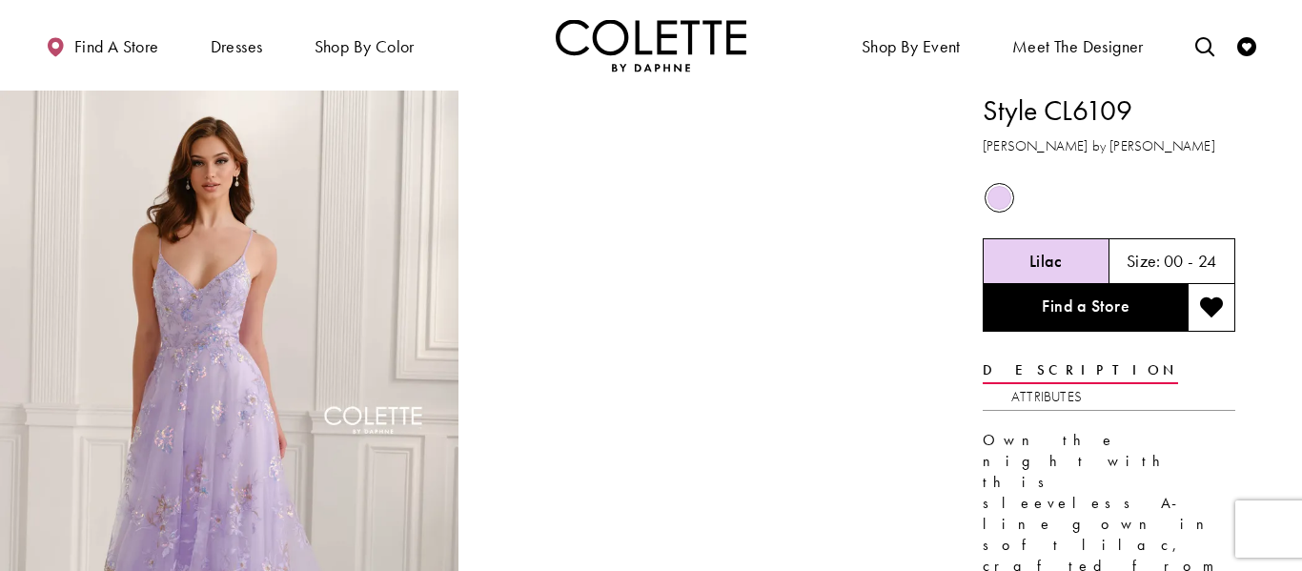
click at [244, 333] on img "Full size Style CL6109 Colette by Daphne #0 default Lilac frontface vertical pi…" at bounding box center [229, 434] width 458 height 687
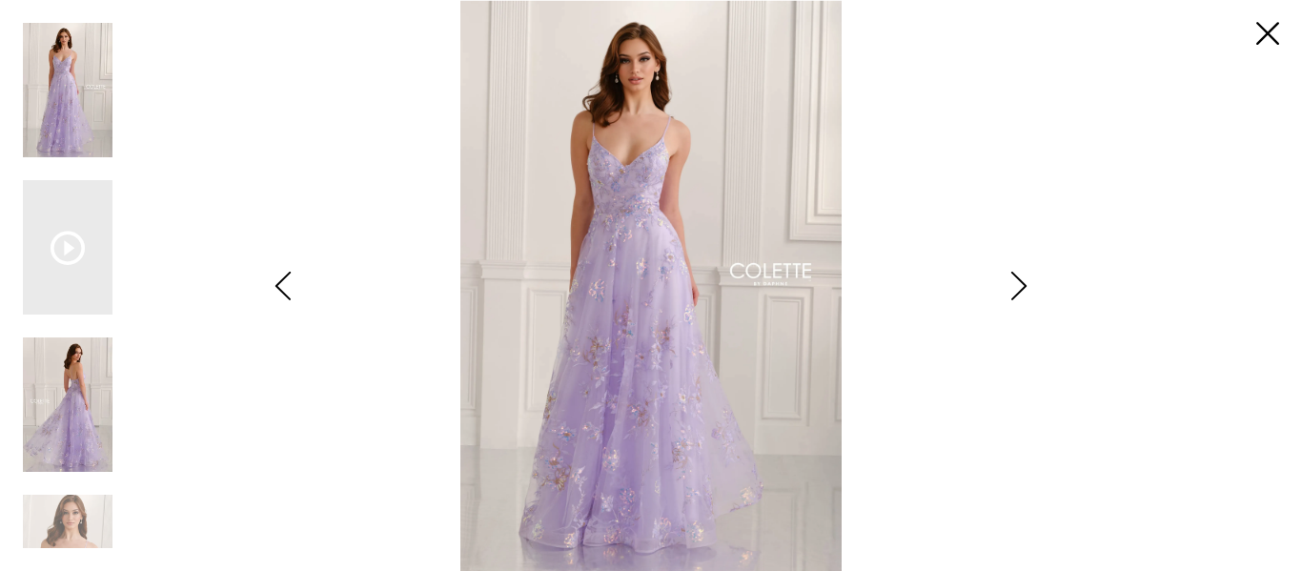
click at [35, 449] on img "Scroll List" at bounding box center [68, 404] width 90 height 134
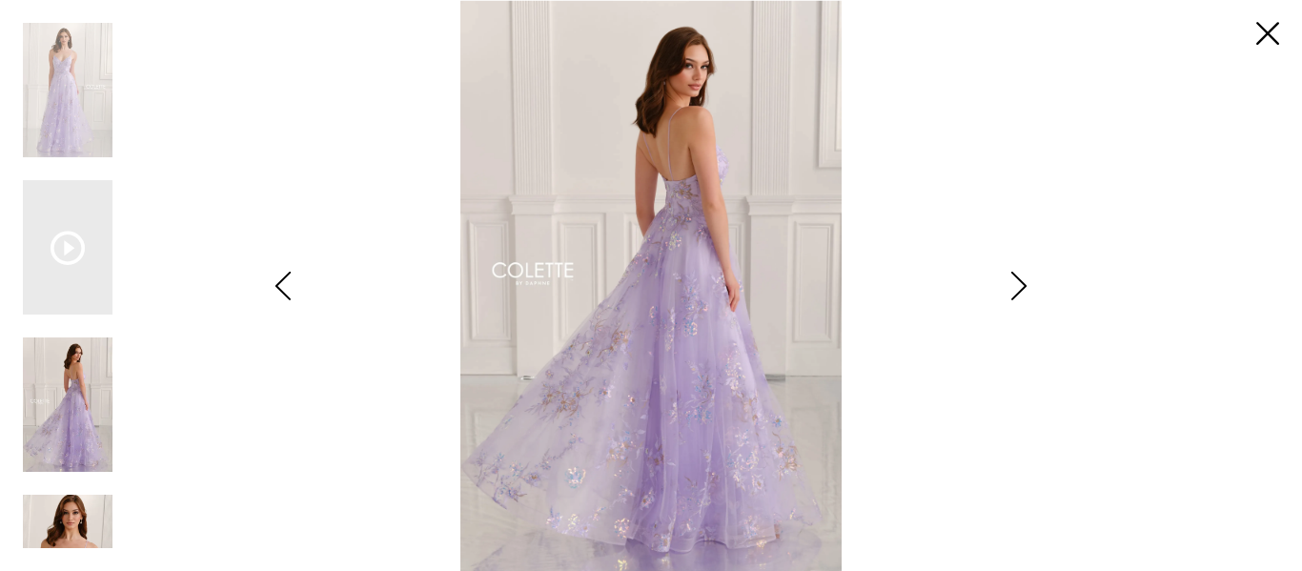
click at [89, 502] on img "Scroll List" at bounding box center [68, 562] width 90 height 134
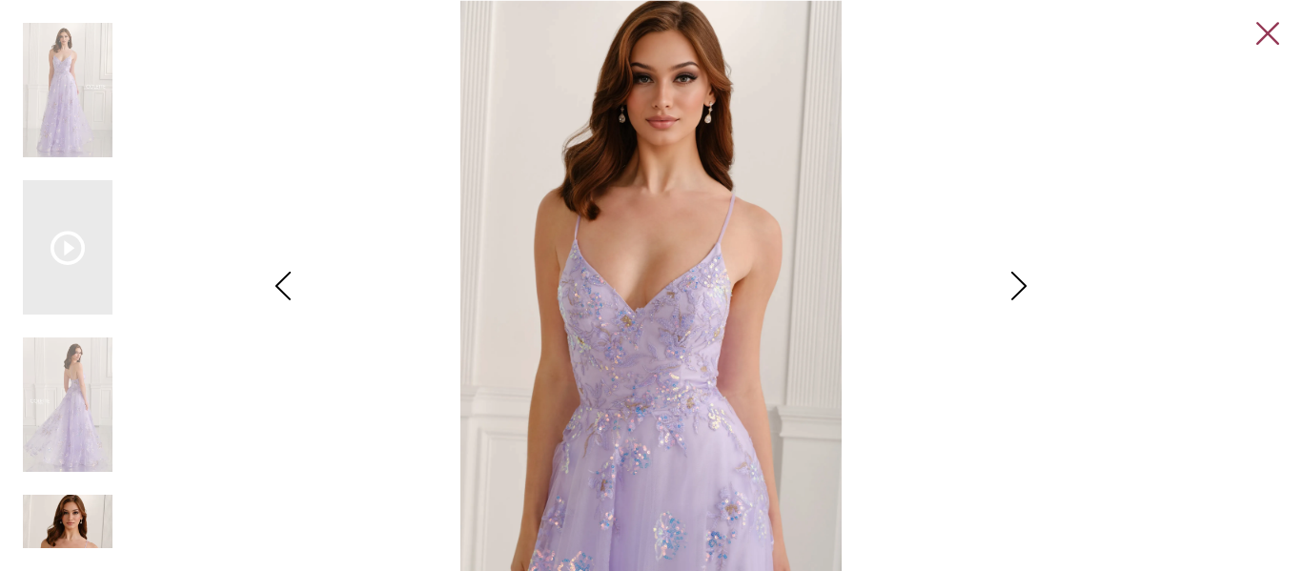
click at [1259, 28] on link "Close" at bounding box center [1267, 34] width 23 height 23
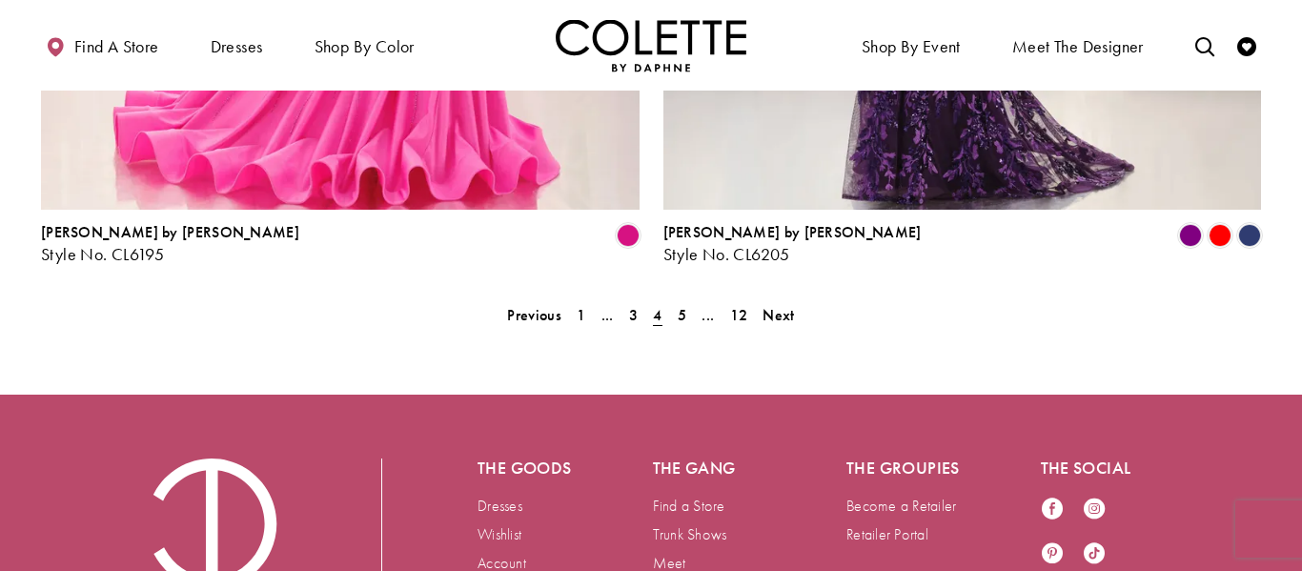
scroll to position [4075, 0]
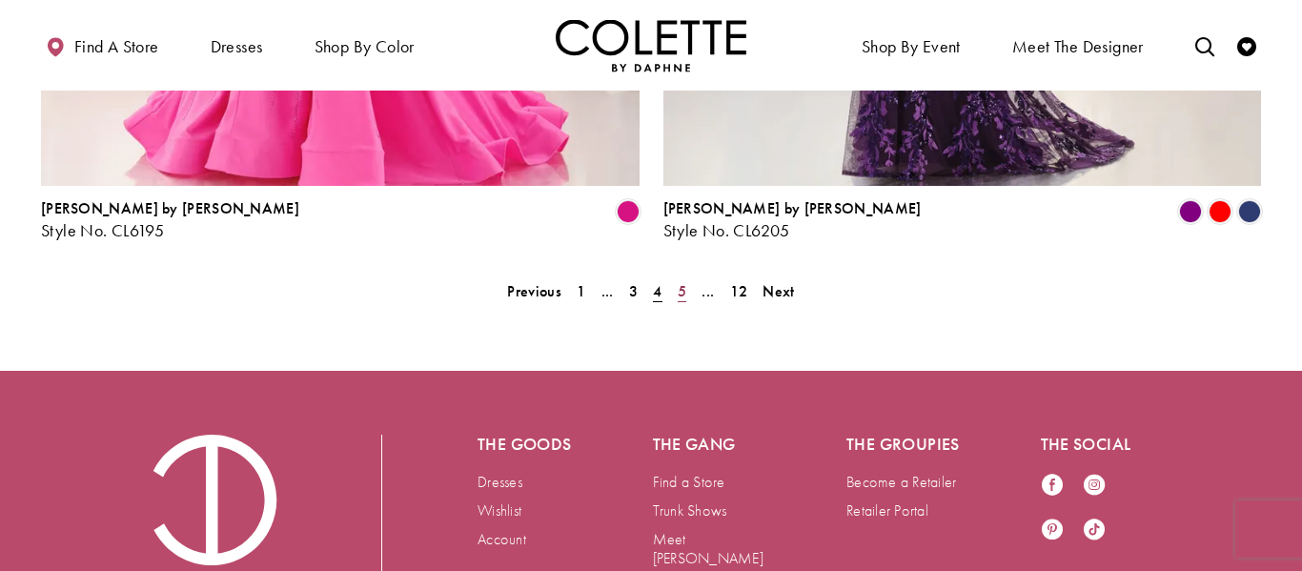
click at [681, 281] on span "5" at bounding box center [682, 291] width 9 height 20
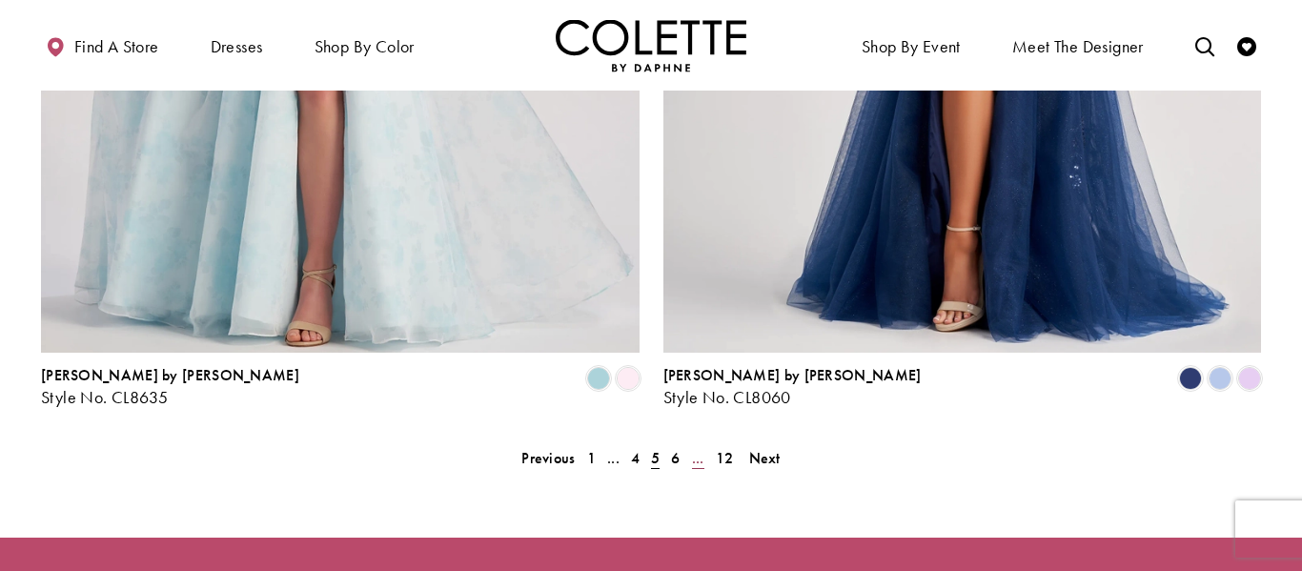
scroll to position [3915, 0]
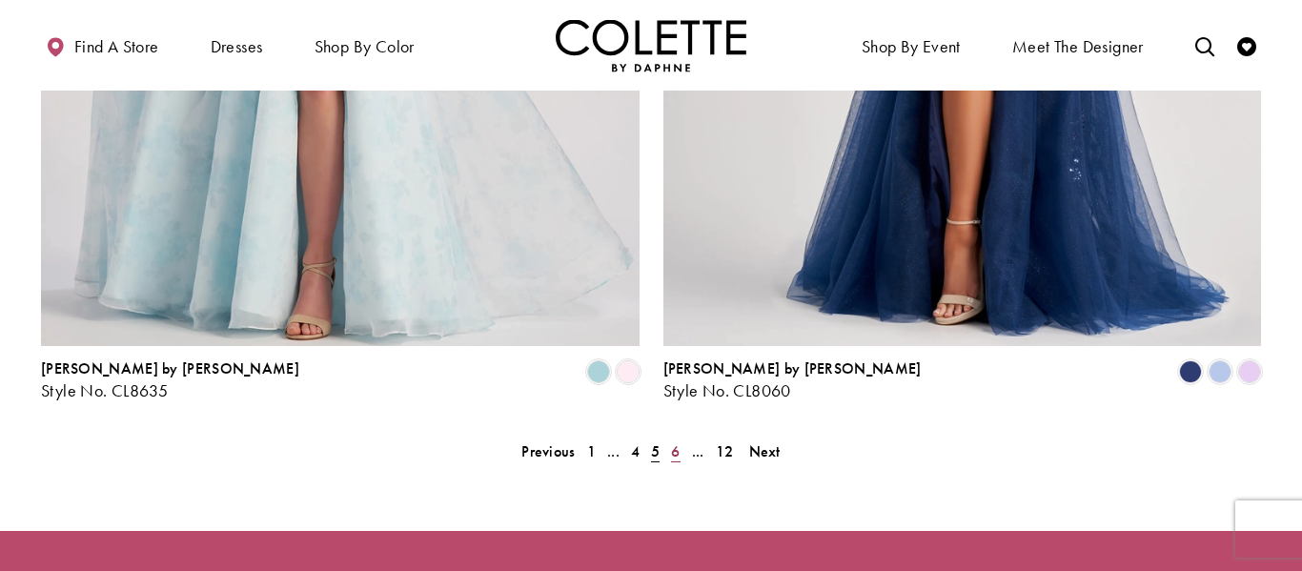
click at [671, 441] on span "6" at bounding box center [675, 451] width 9 height 20
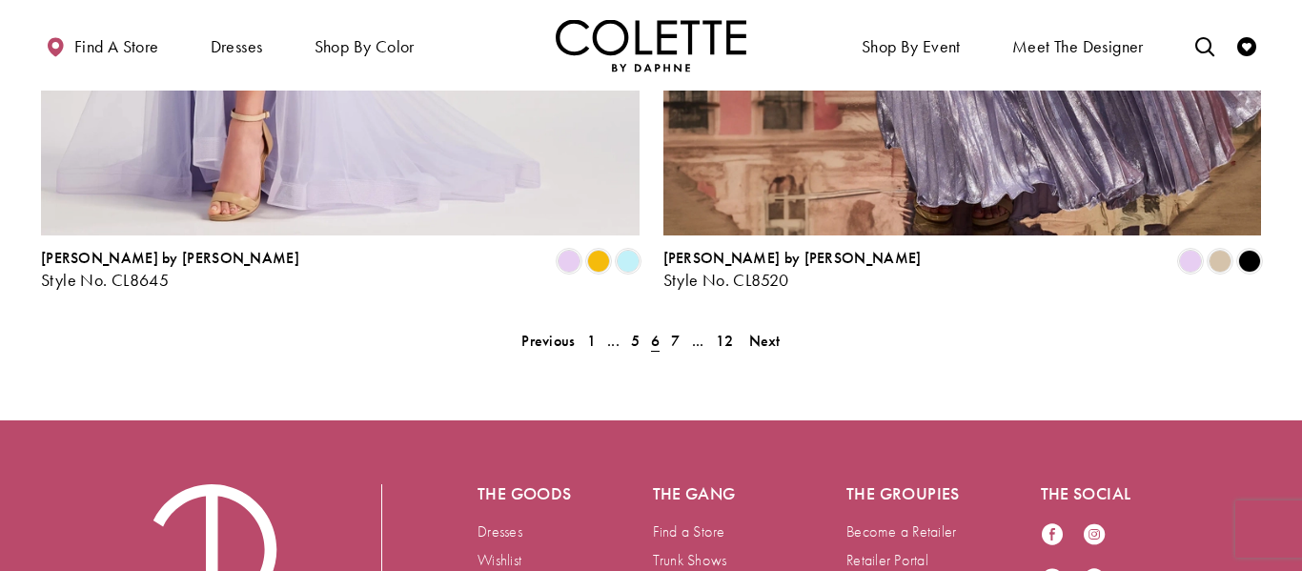
scroll to position [4039, 0]
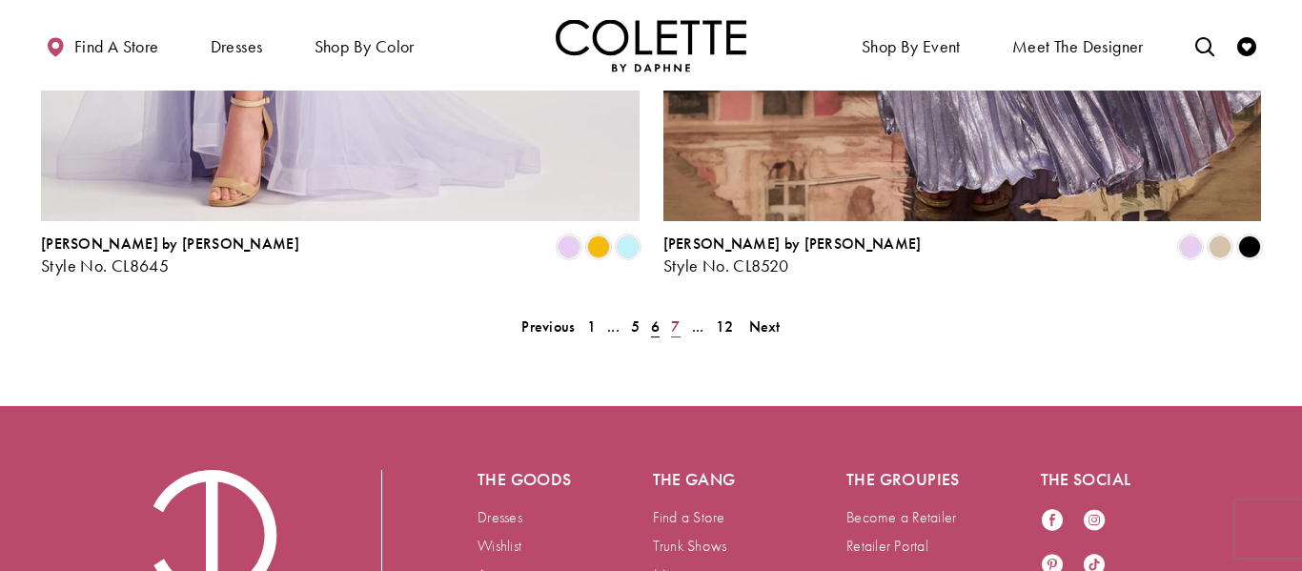
click at [668, 313] on link "7" at bounding box center [675, 327] width 20 height 28
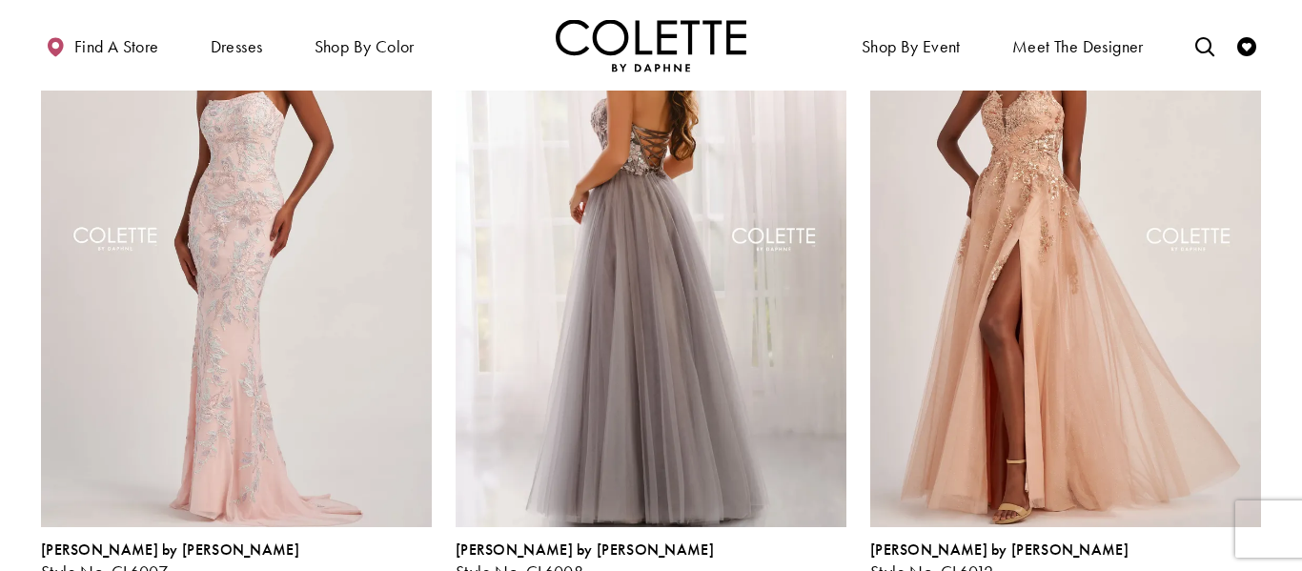
scroll to position [624, 0]
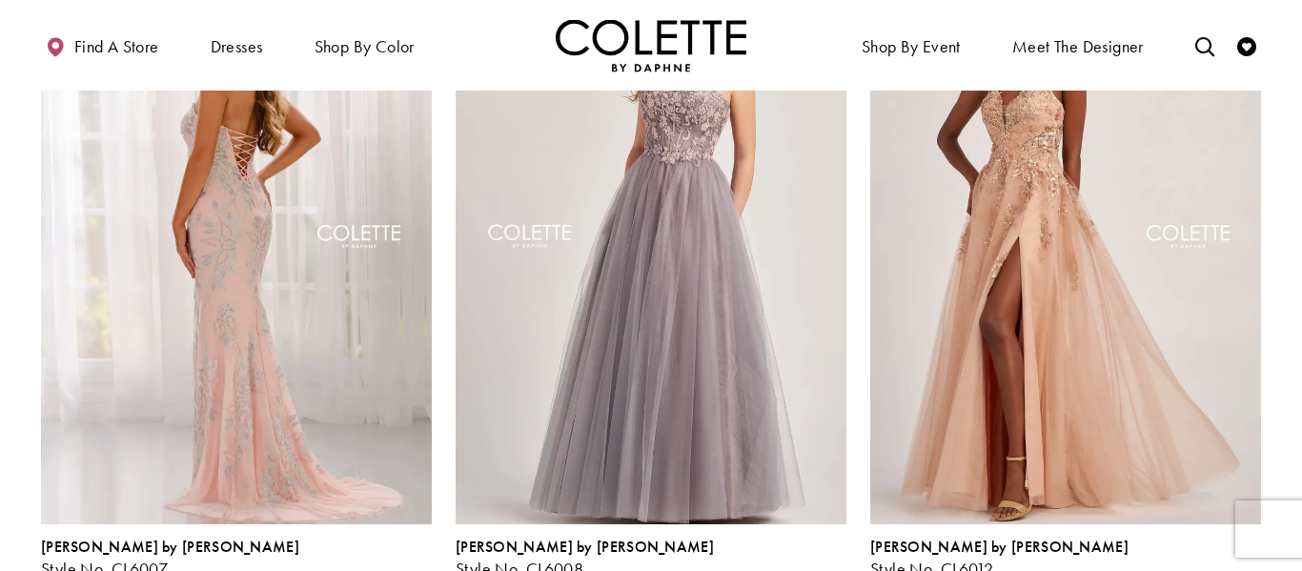
click at [238, 304] on img "Visit Colette by Daphne Style No. CL6007 Page" at bounding box center [236, 239] width 391 height 568
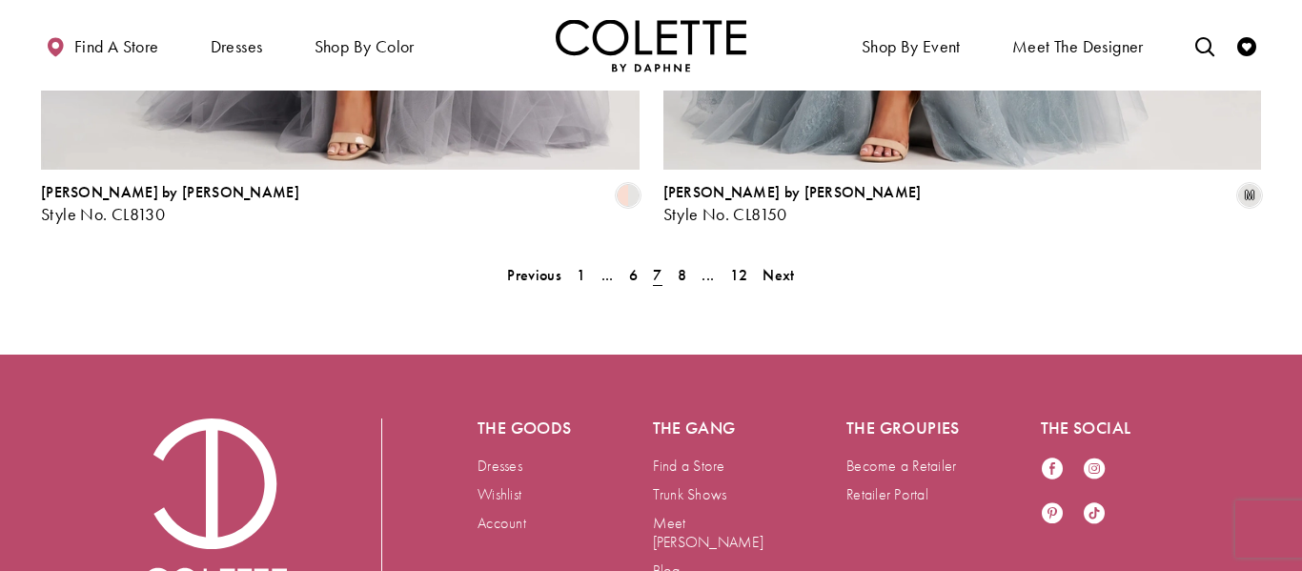
scroll to position [4097, 0]
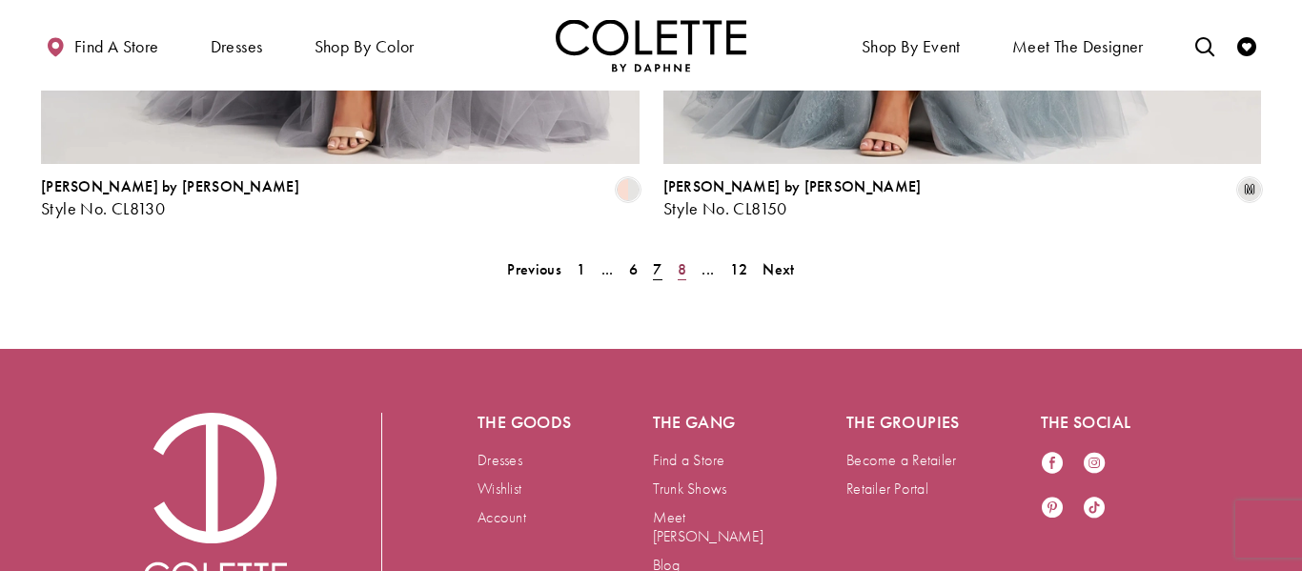
click at [685, 259] on span "8" at bounding box center [682, 269] width 9 height 20
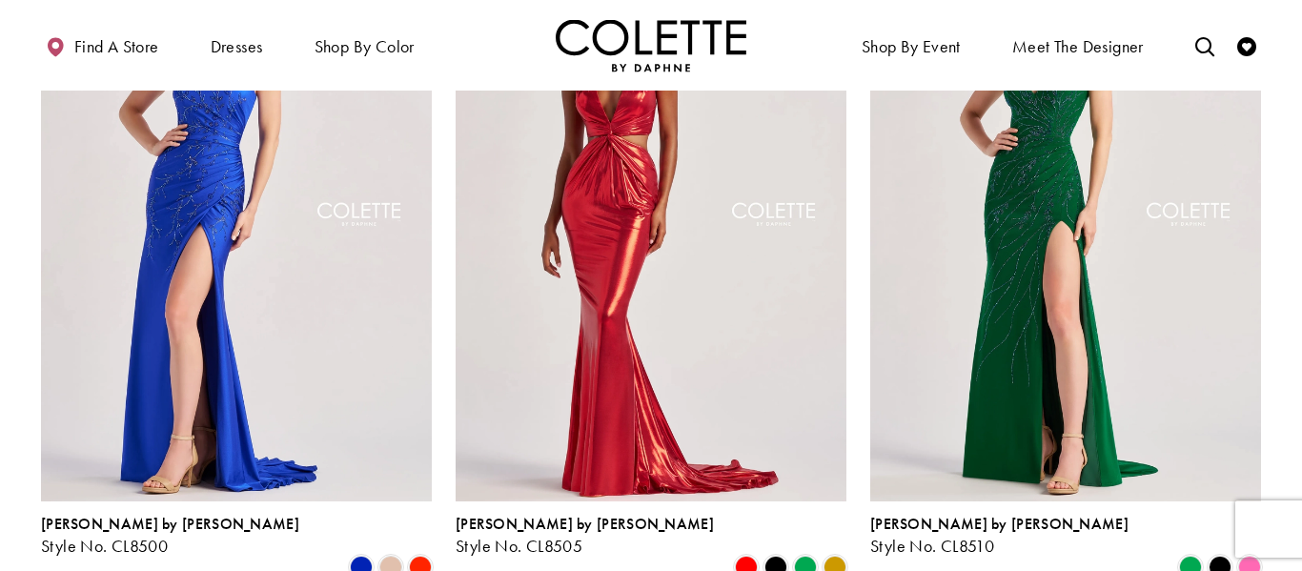
scroll to position [2055, 0]
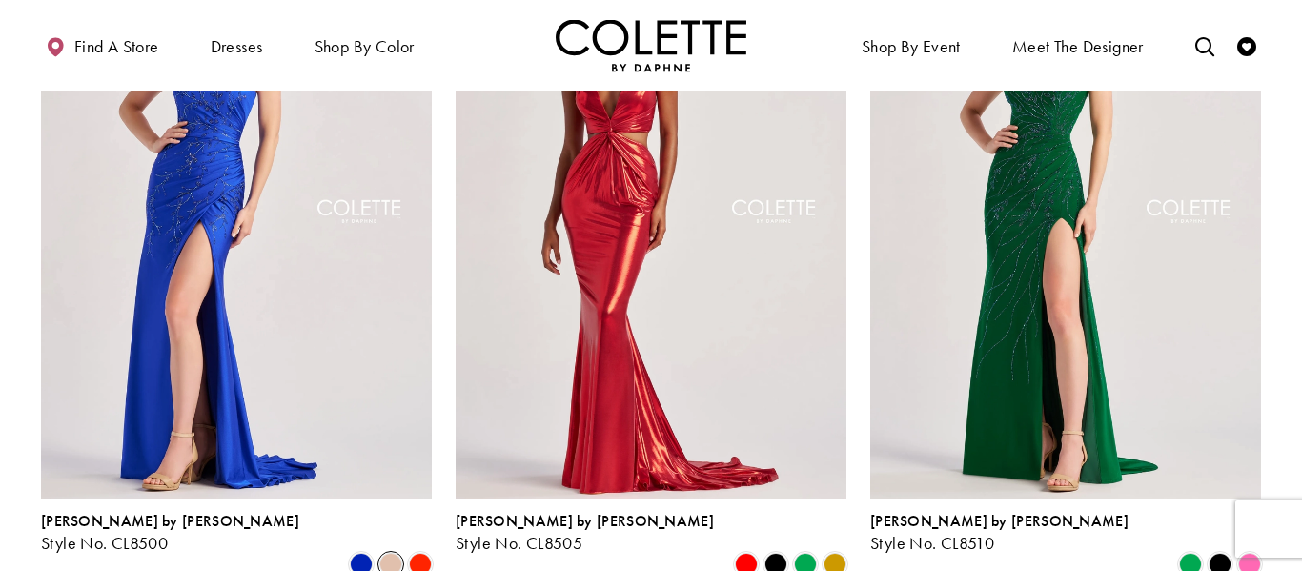
click at [395, 553] on span "Product List" at bounding box center [390, 564] width 23 height 23
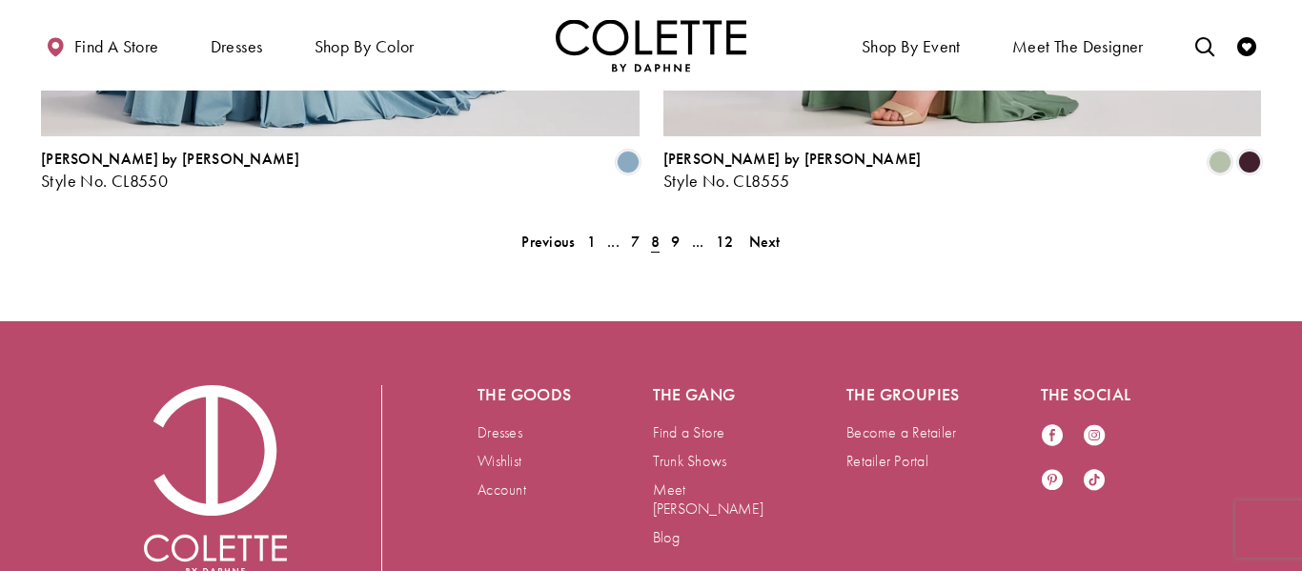
scroll to position [4135, 0]
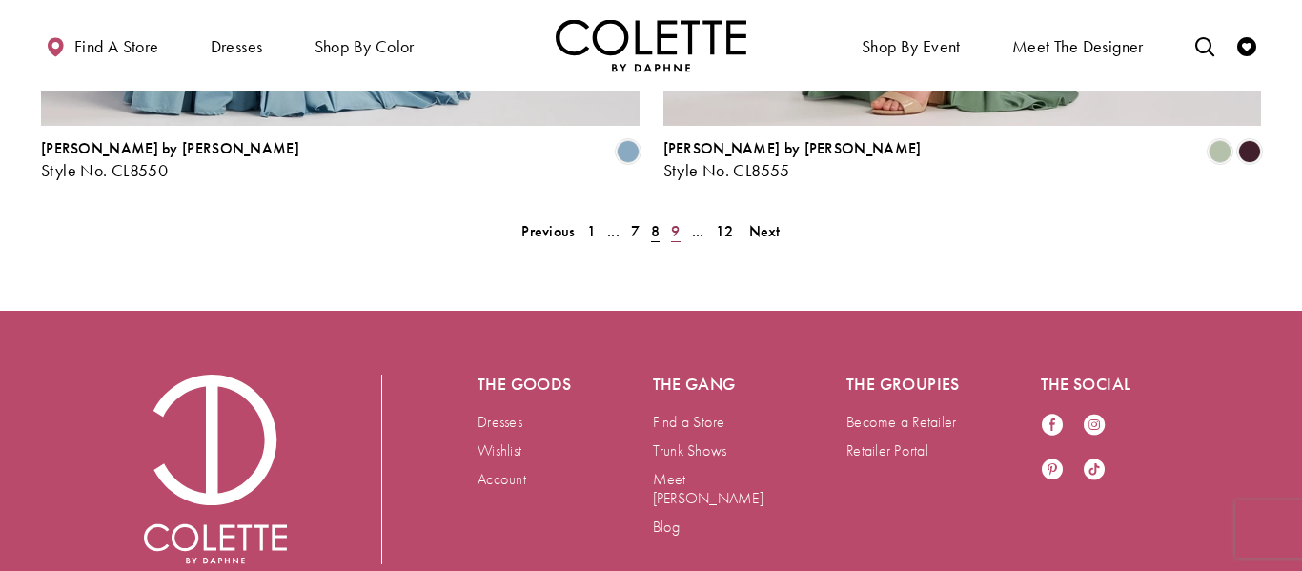
click at [680, 221] on span "9" at bounding box center [675, 231] width 9 height 20
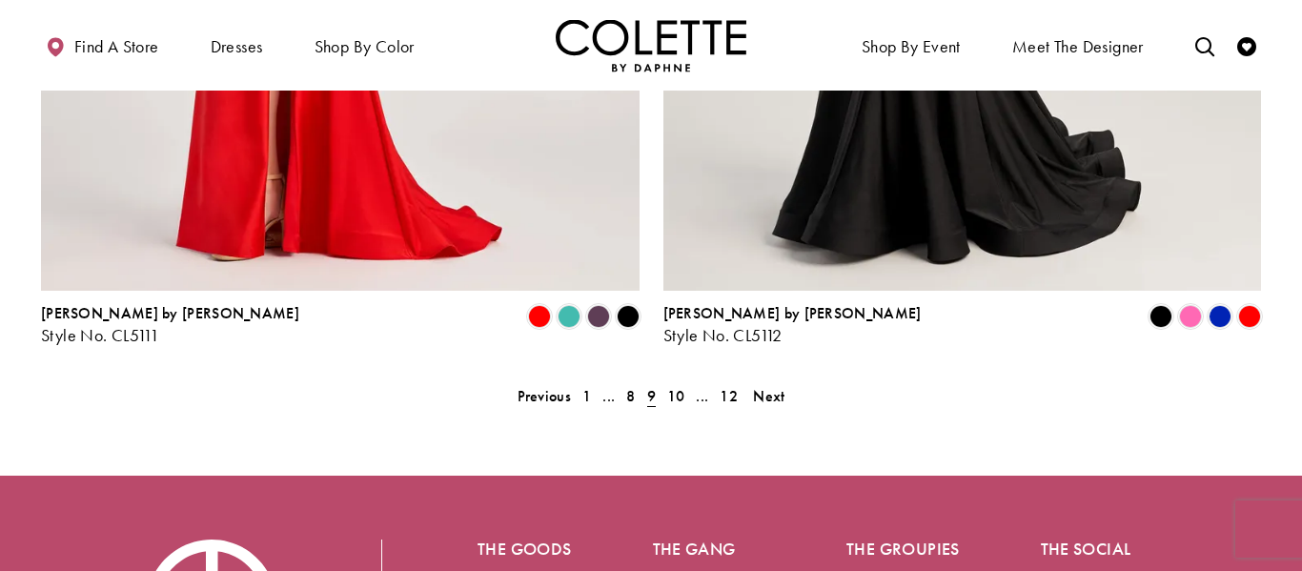
scroll to position [3972, 0]
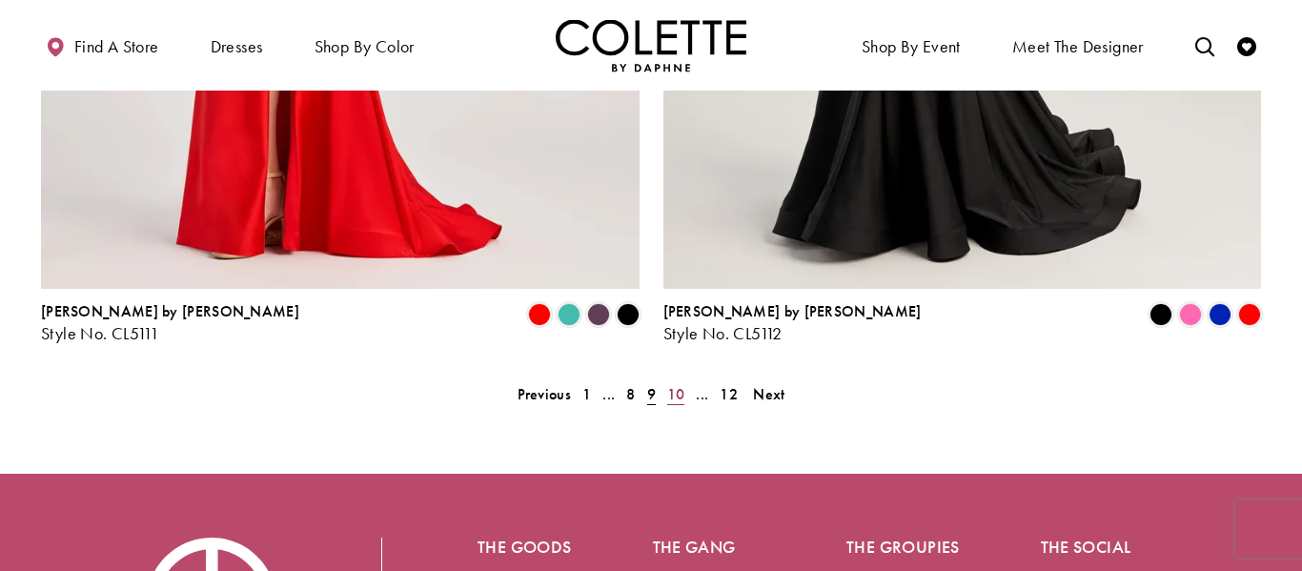
click at [685, 380] on link "10" at bounding box center [676, 394] width 30 height 28
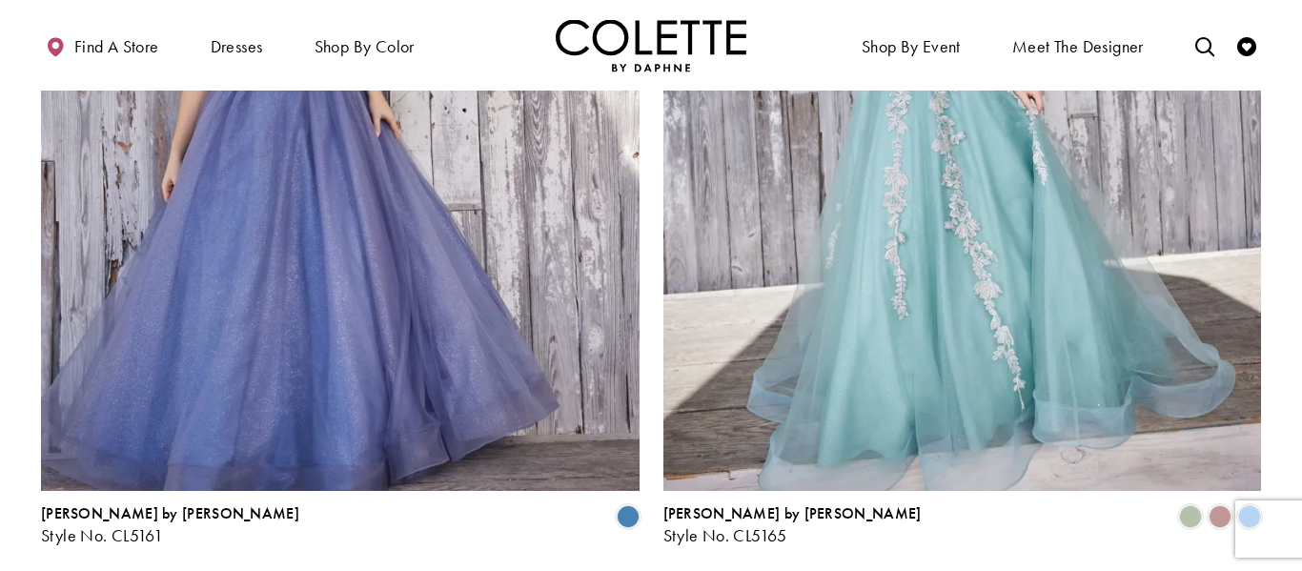
scroll to position [3771, 0]
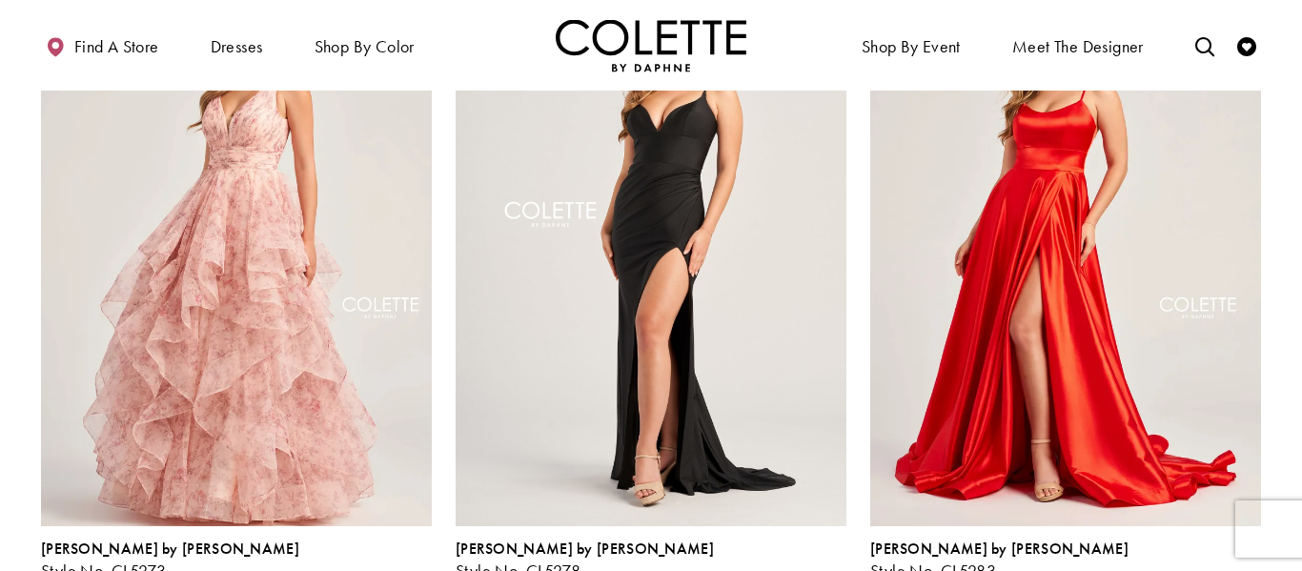
scroll to position [2028, 0]
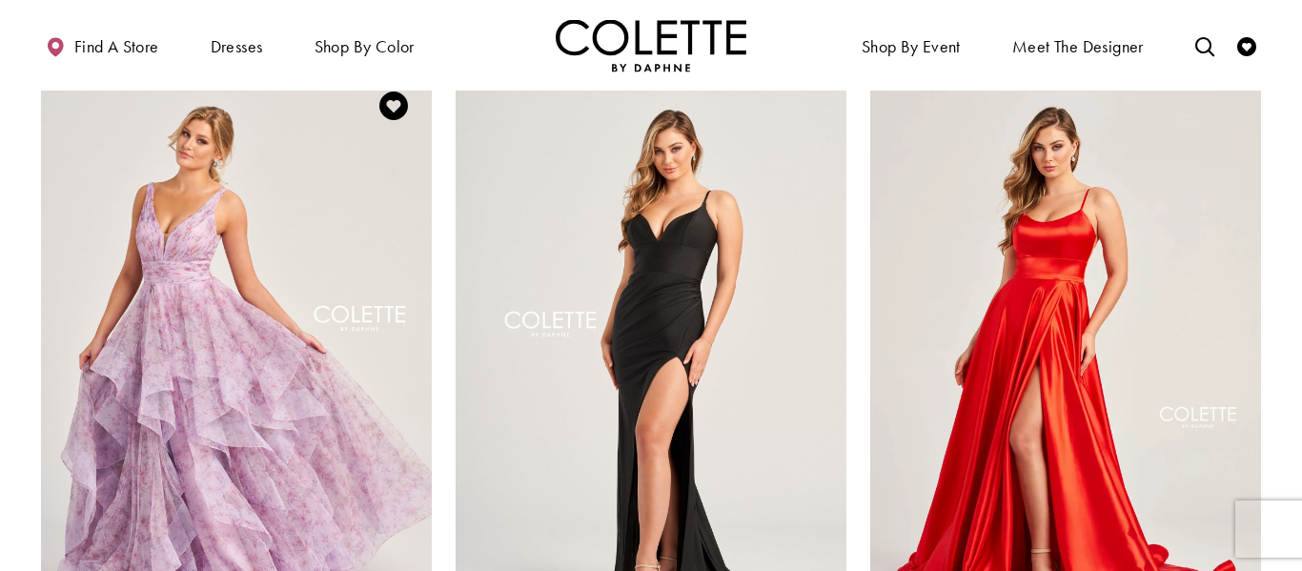
scroll to position [1921, 0]
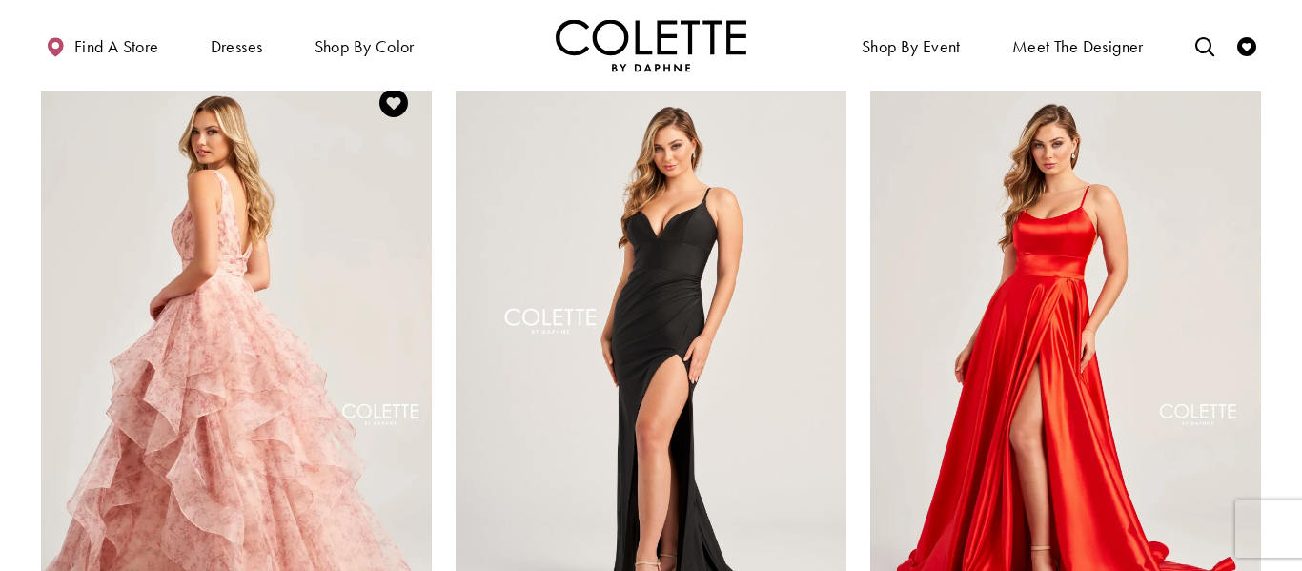
click at [313, 473] on img "Visit Colette by Daphne Style No. CL5273 Page" at bounding box center [236, 349] width 391 height 568
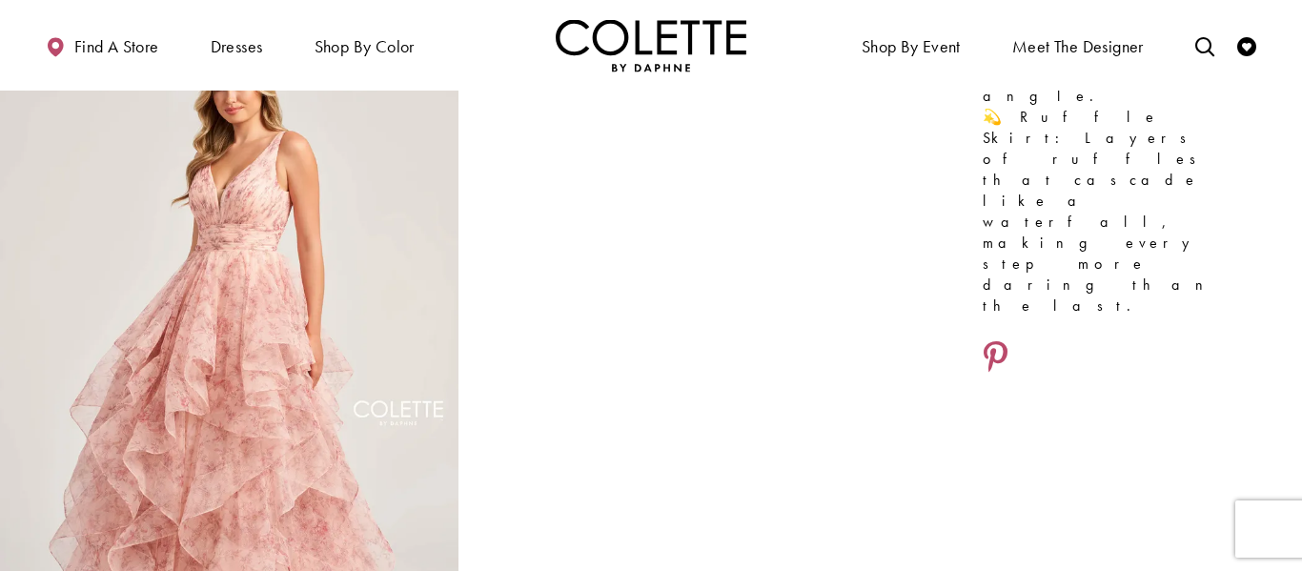
scroll to position [808, 0]
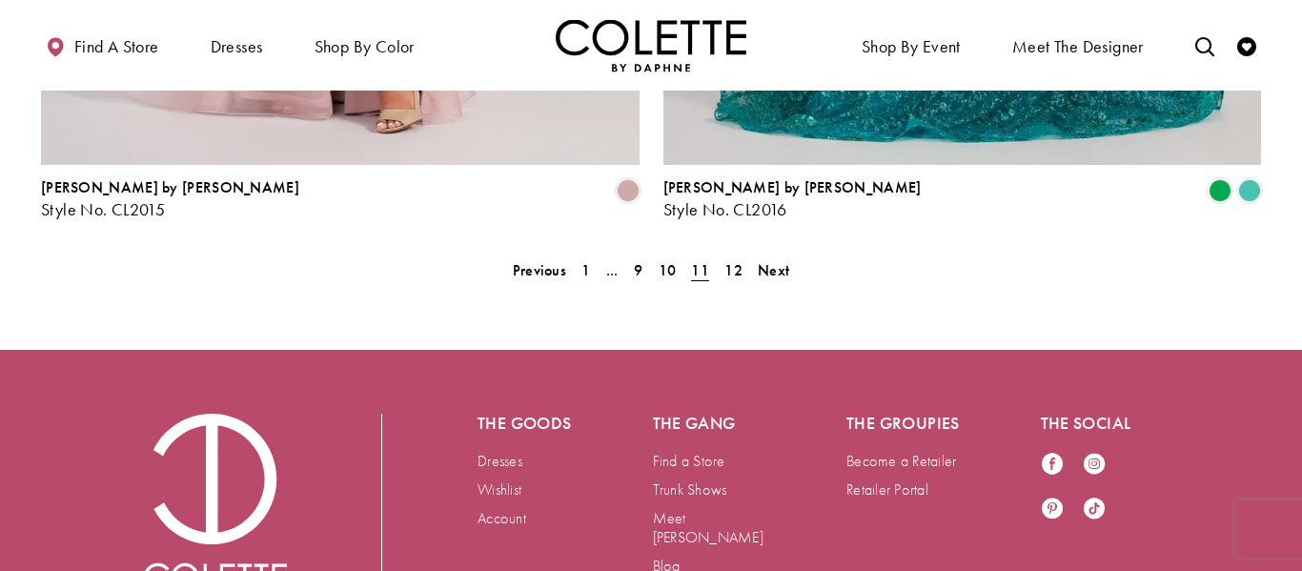
scroll to position [4135, 0]
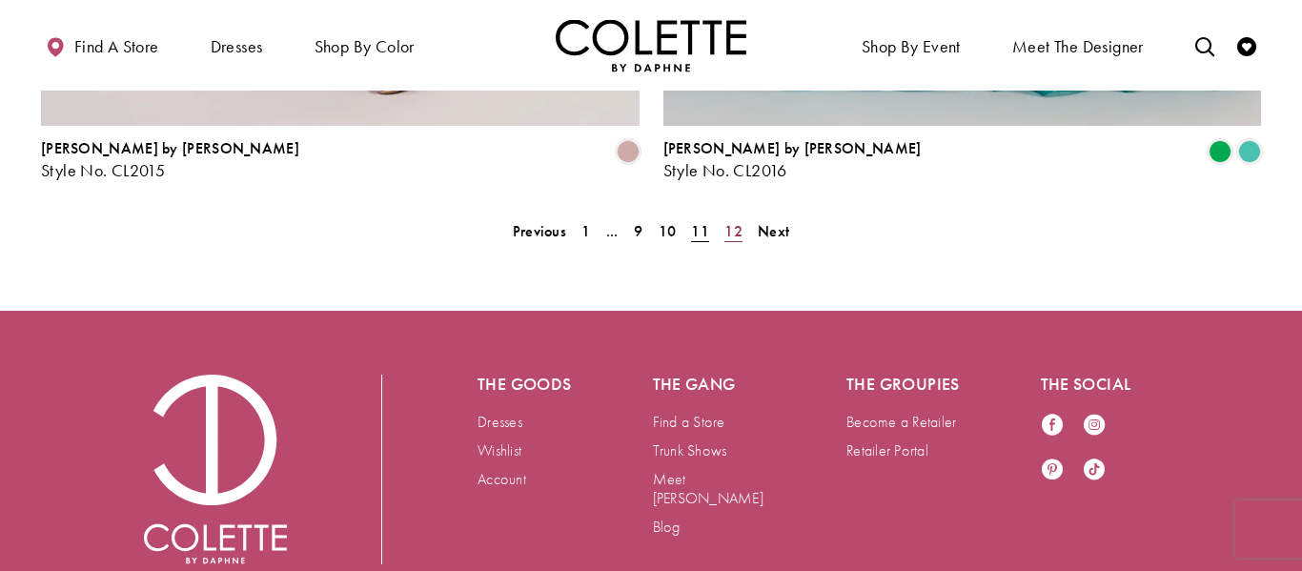
click at [724, 221] on span "12" at bounding box center [733, 231] width 18 height 20
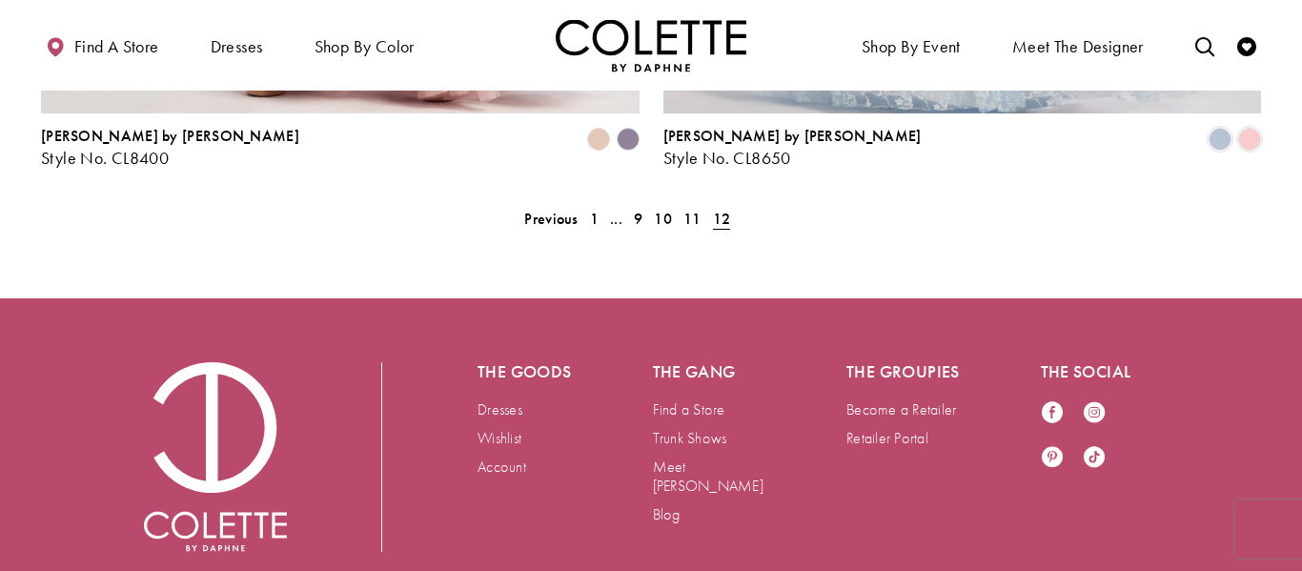
scroll to position [2041, 0]
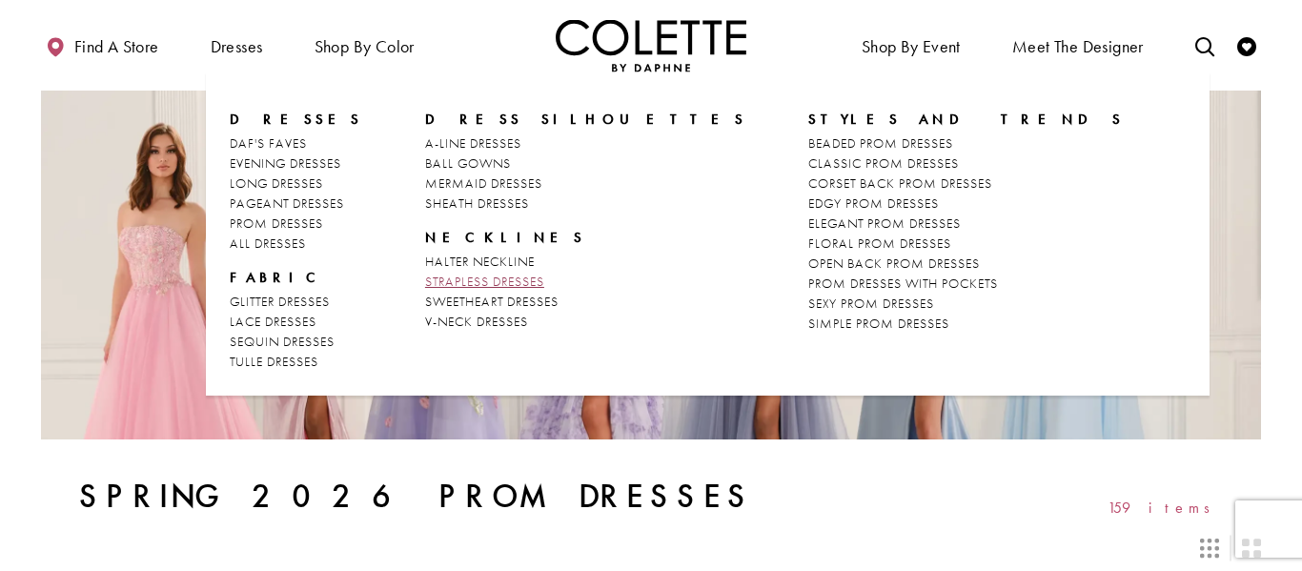
click at [453, 276] on span "STRAPLESS DRESSES" at bounding box center [484, 281] width 119 height 17
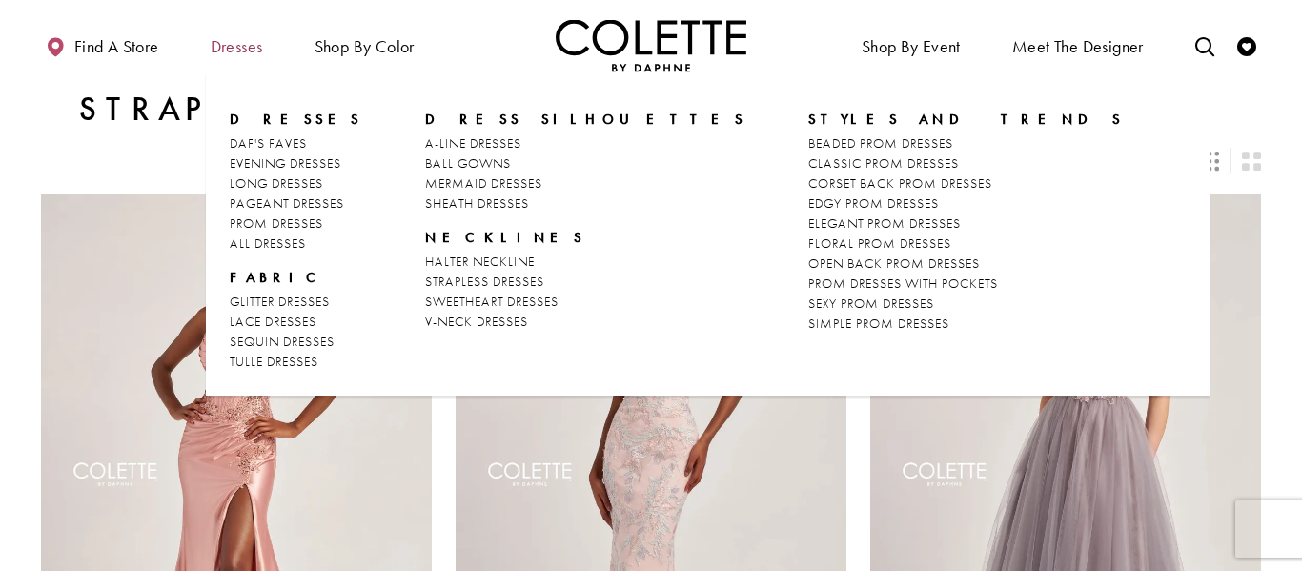
click at [256, 46] on span "Dresses" at bounding box center [237, 46] width 52 height 19
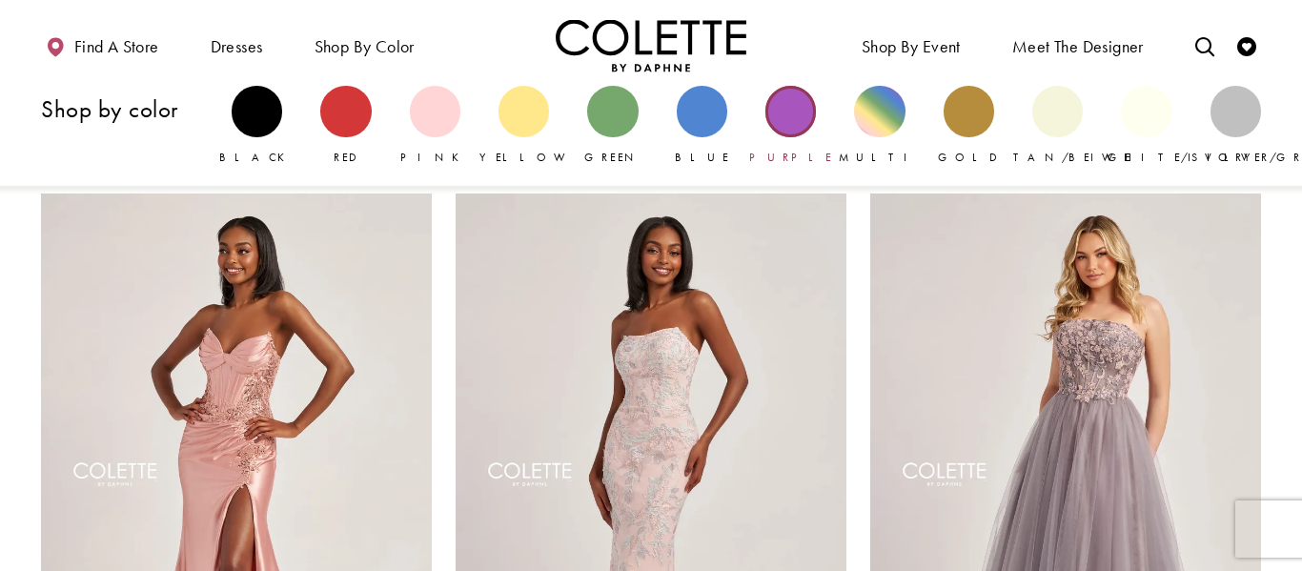
click at [786, 113] on div "Primary block" at bounding box center [790, 111] width 51 height 51
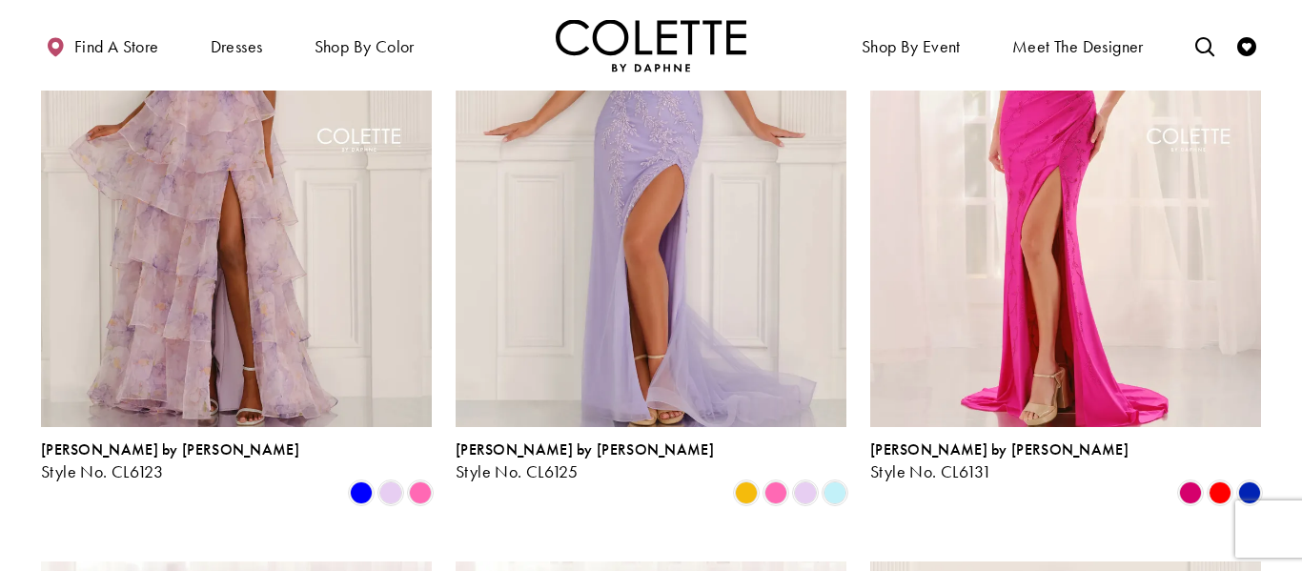
scroll to position [1801, 0]
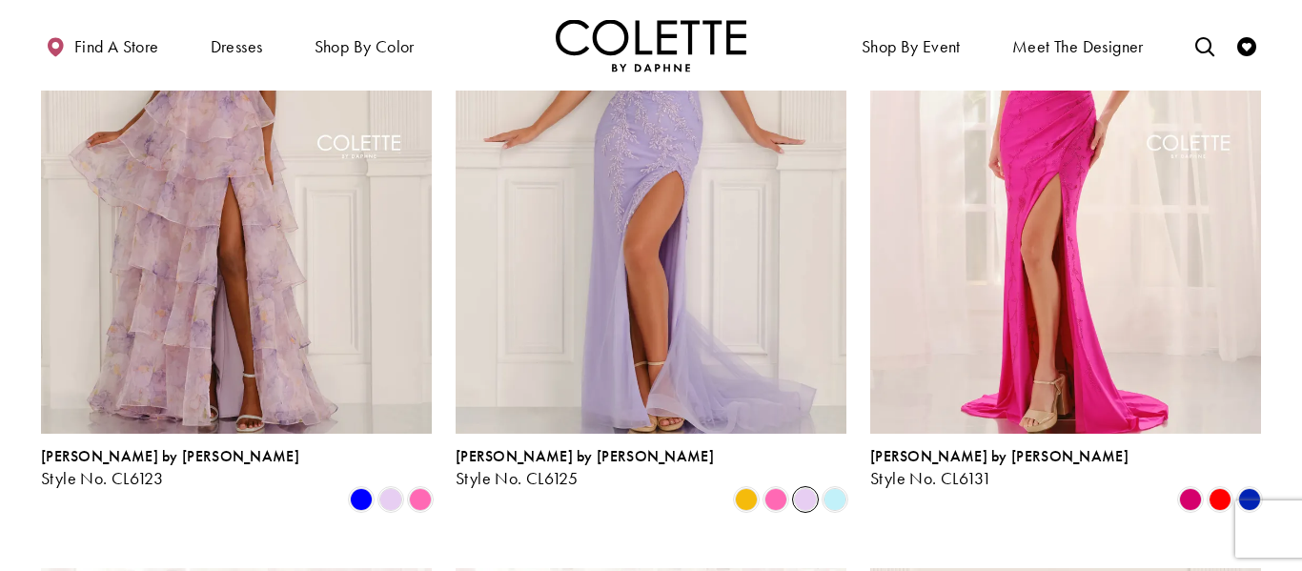
click at [804, 488] on span "Product List" at bounding box center [805, 499] width 23 height 23
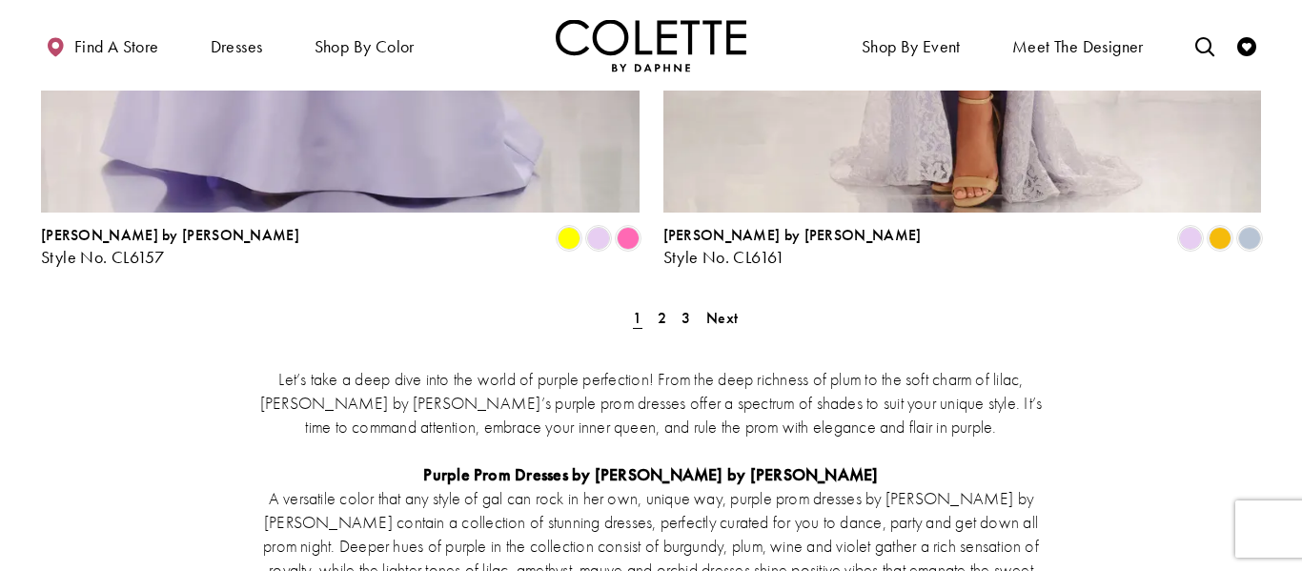
scroll to position [3735, 0]
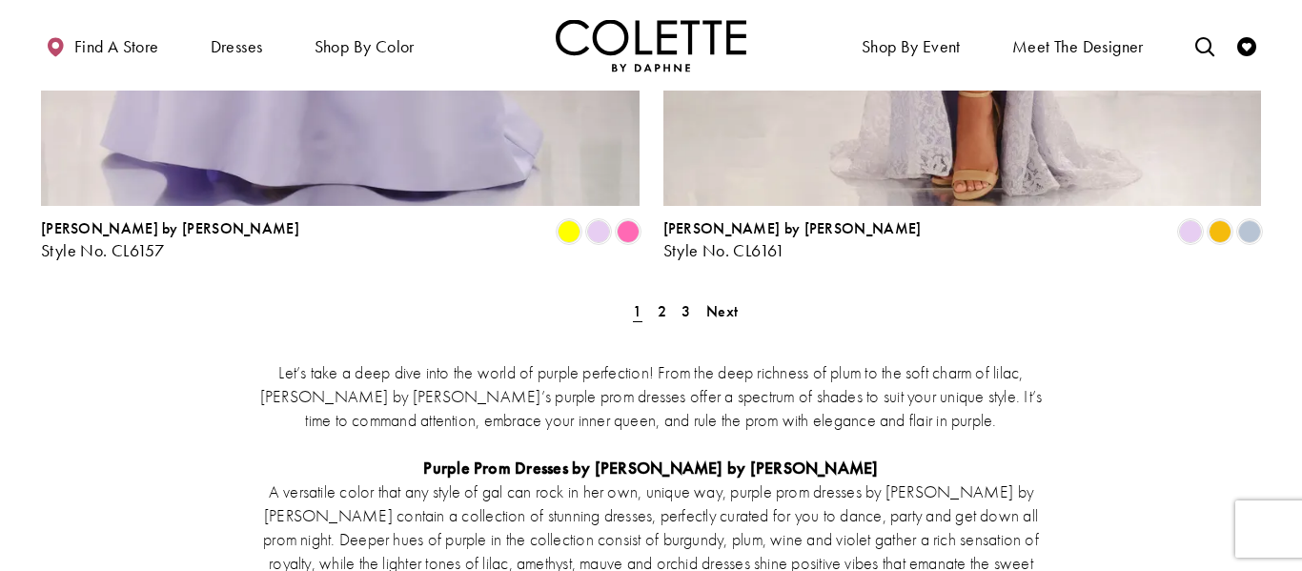
click at [660, 301] on span "2" at bounding box center [662, 311] width 9 height 20
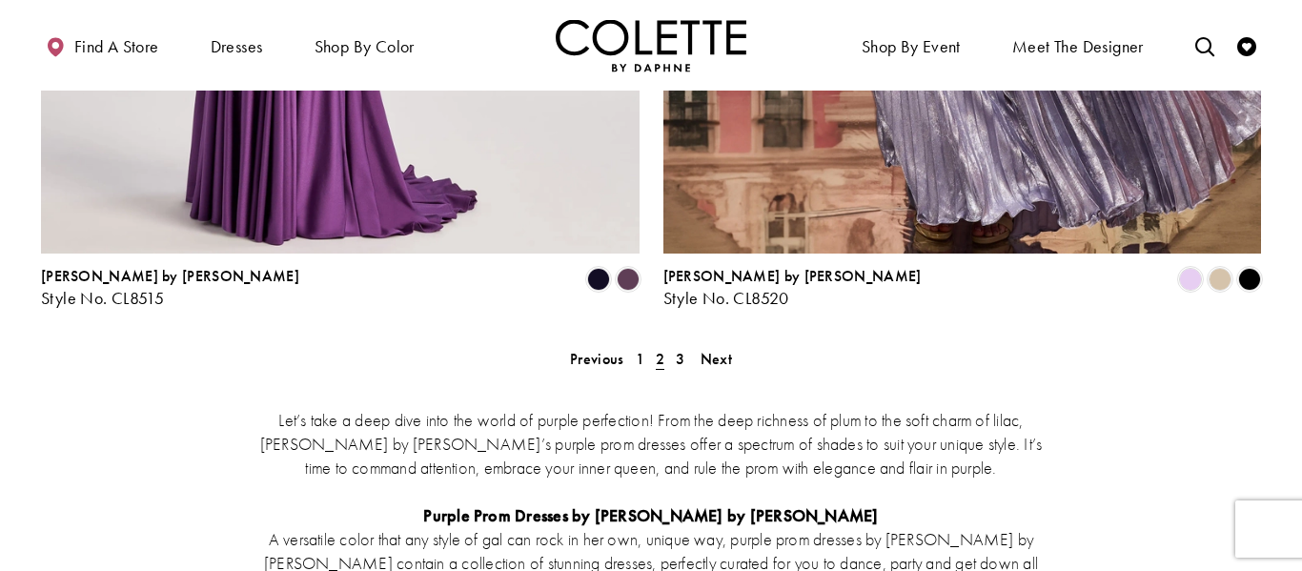
scroll to position [3692, 0]
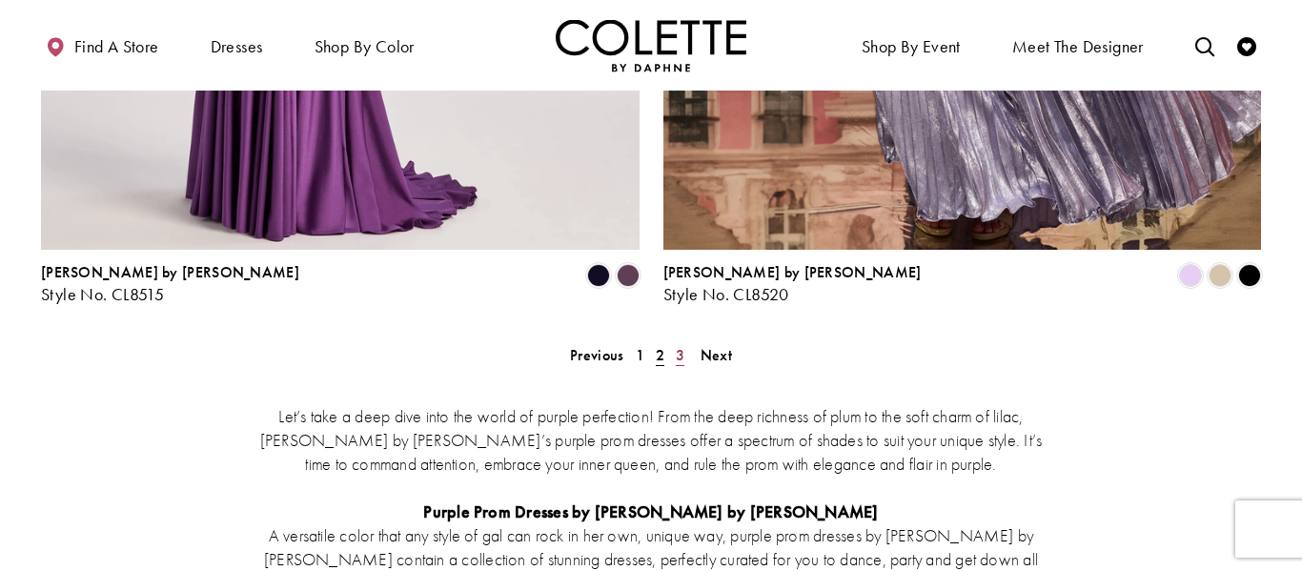
click at [676, 345] on span "3" at bounding box center [680, 355] width 9 height 20
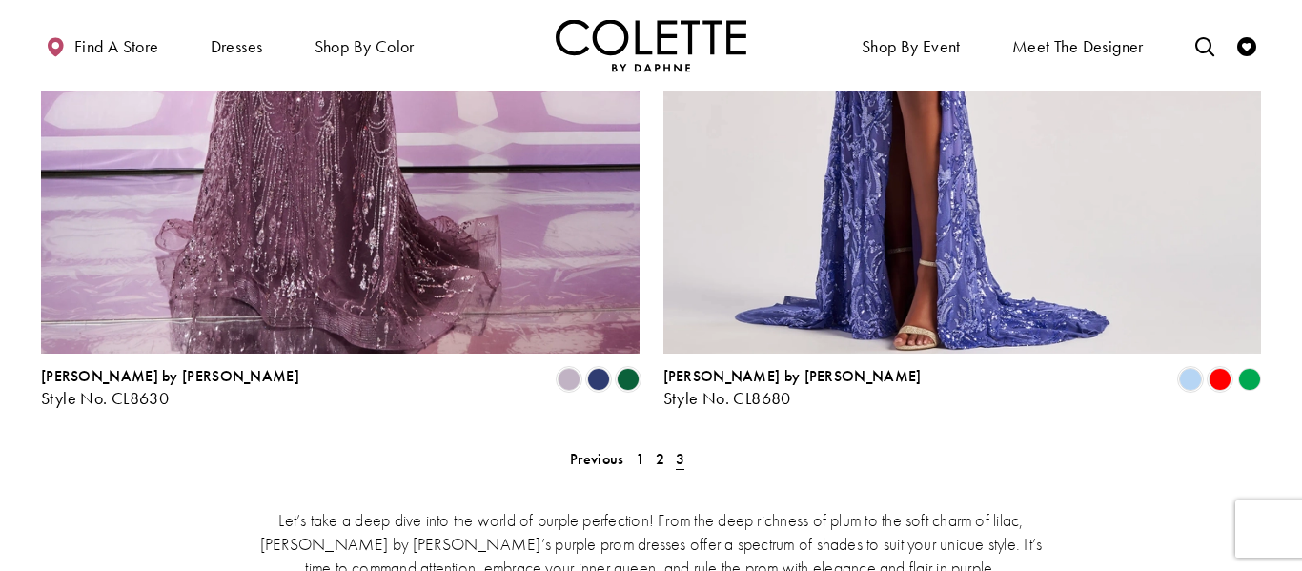
scroll to position [2890, 0]
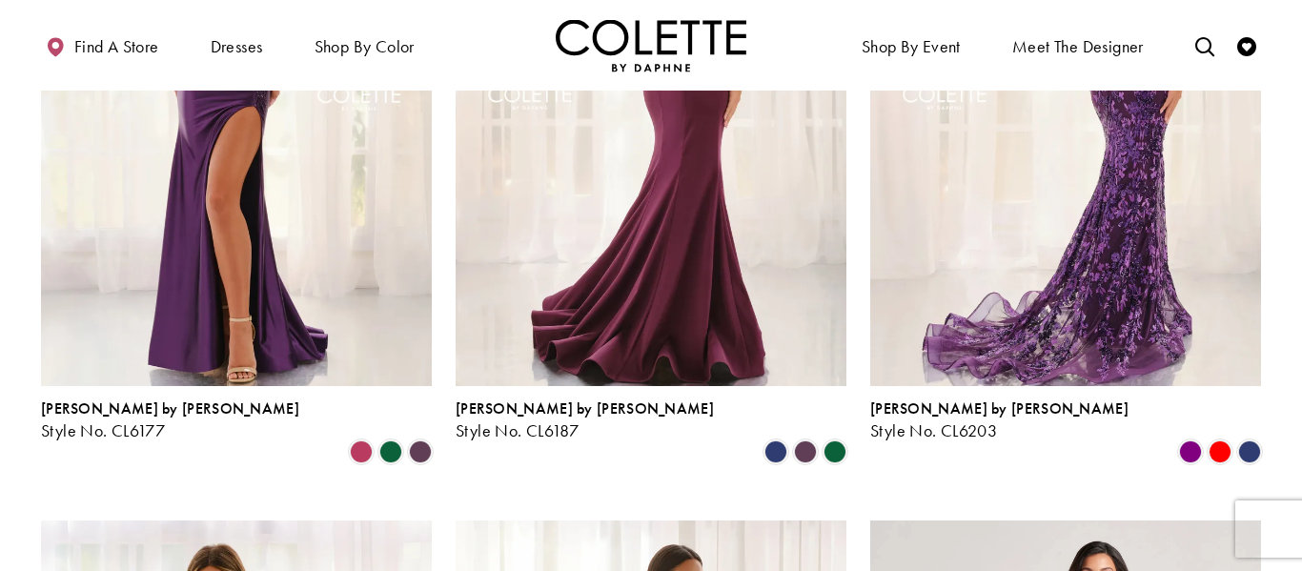
scroll to position [448, 0]
